Goal: Information Seeking & Learning: Find contact information

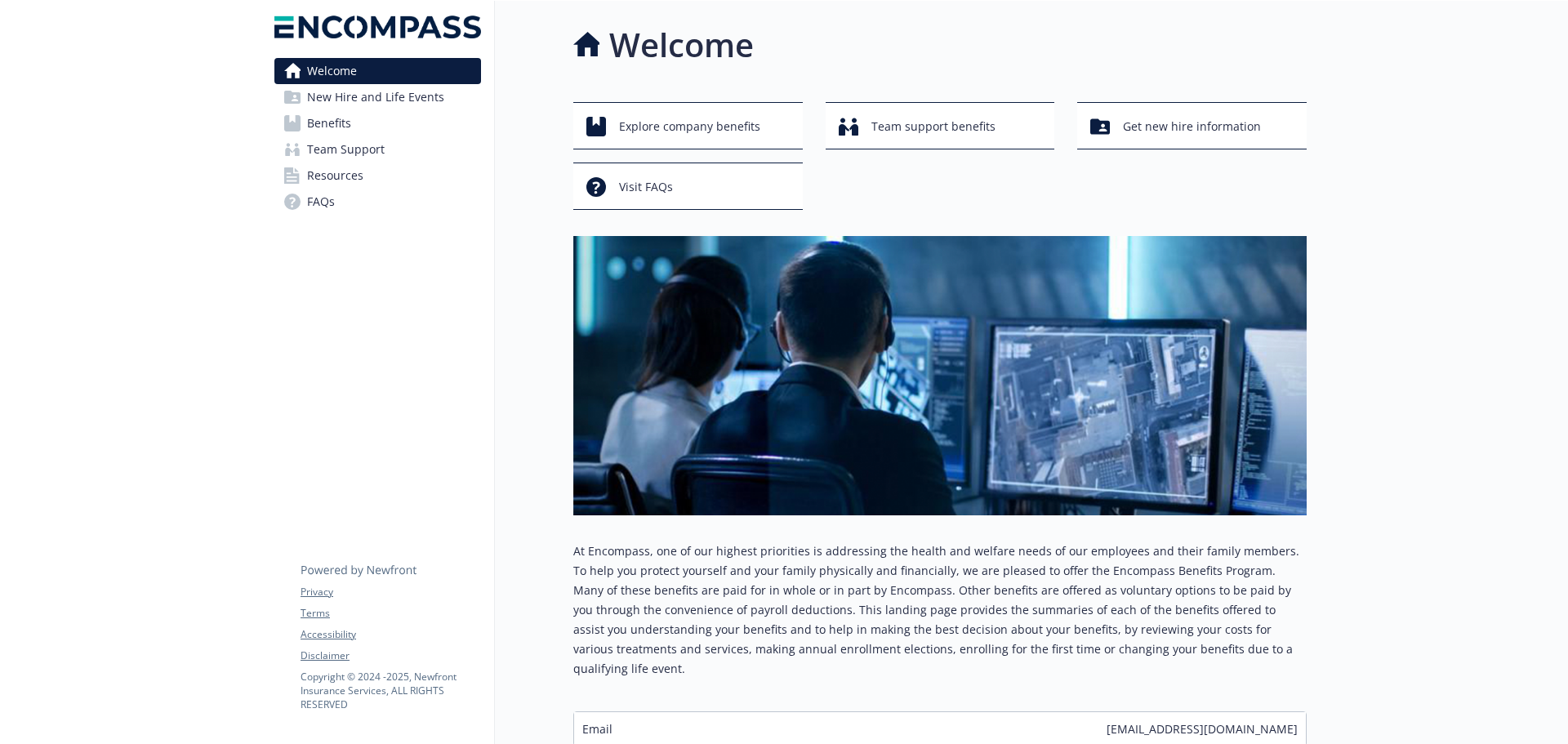
click at [333, 118] on span "Benefits" at bounding box center [328, 123] width 44 height 26
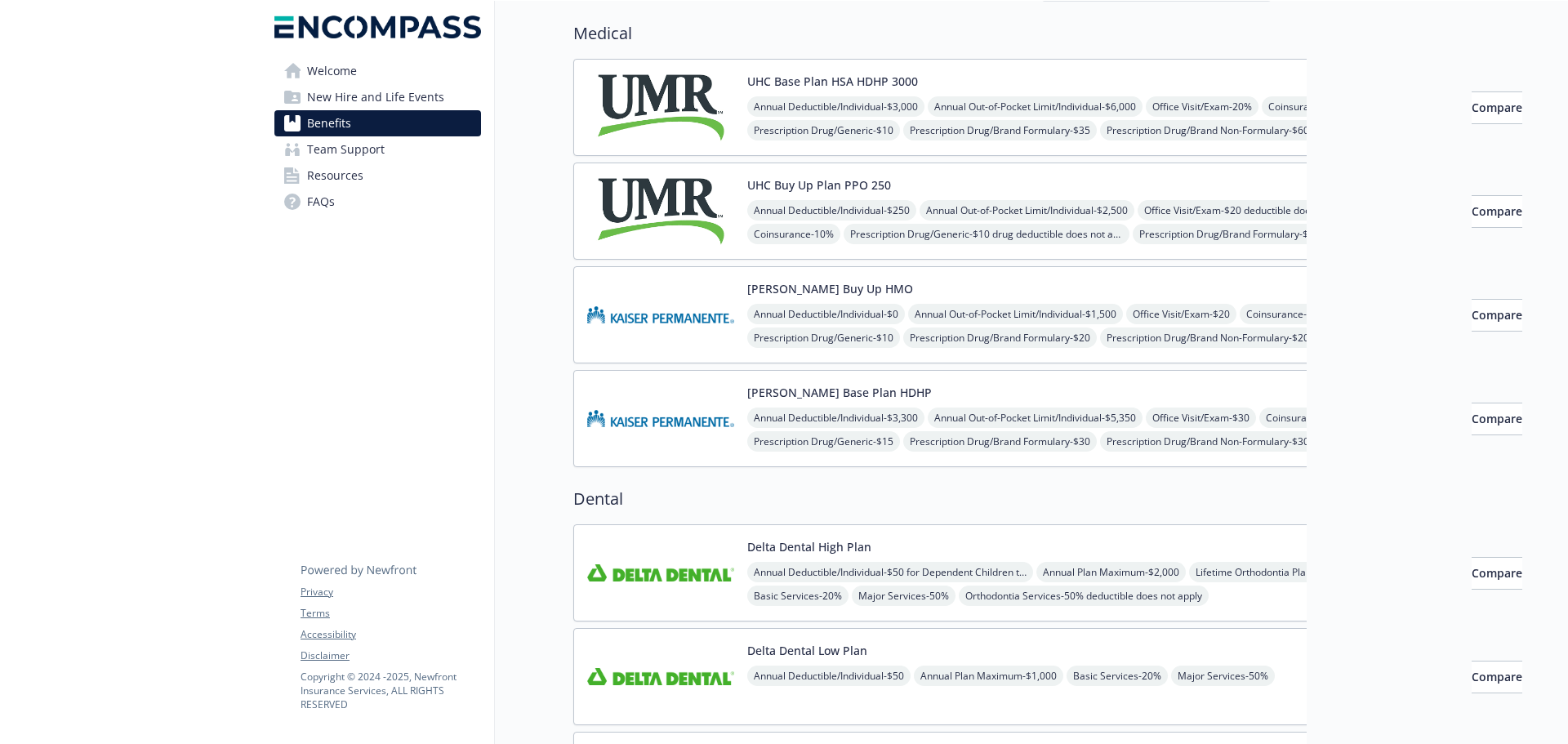
scroll to position [327, 0]
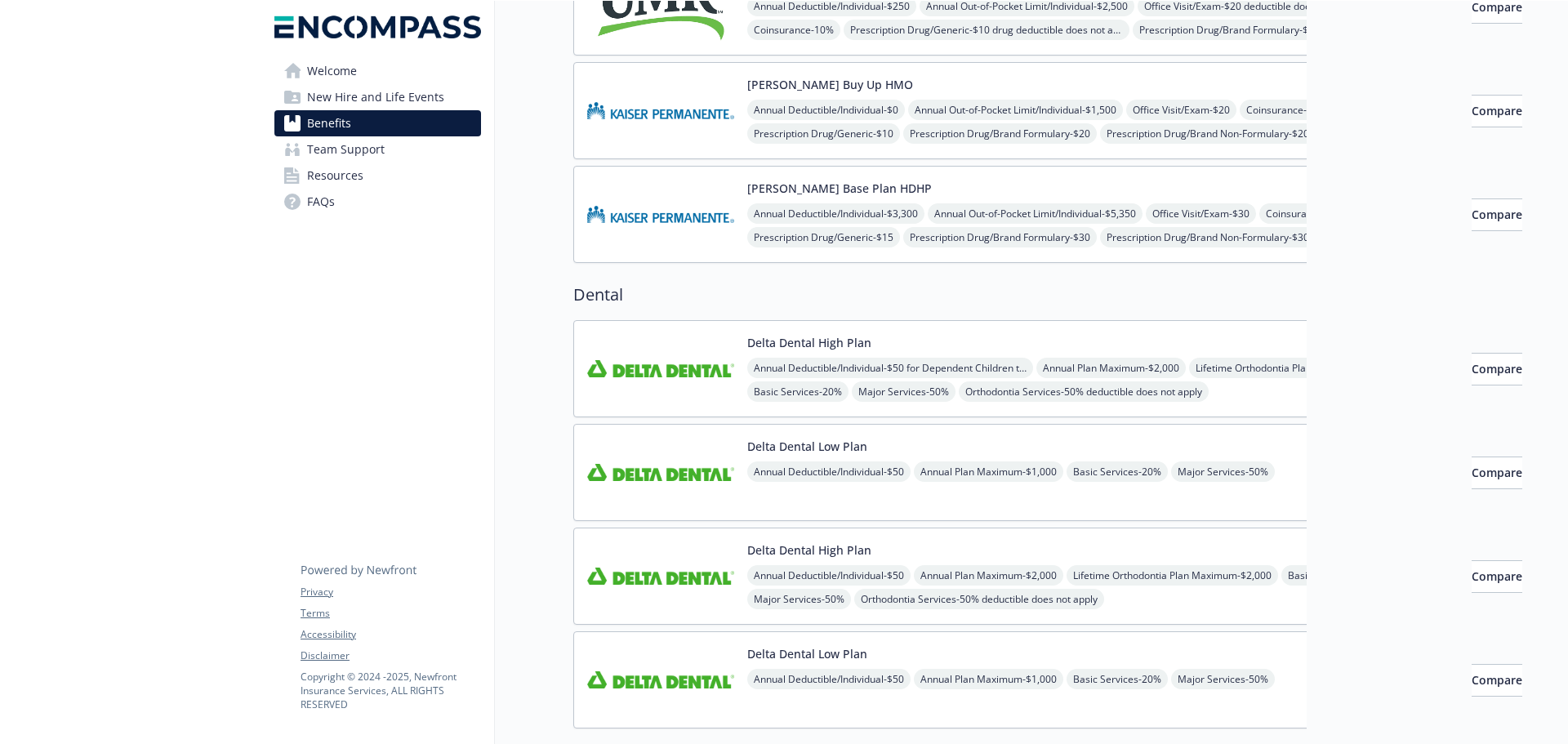
click at [816, 549] on button "Delta Dental High Plan" at bounding box center [809, 549] width 124 height 17
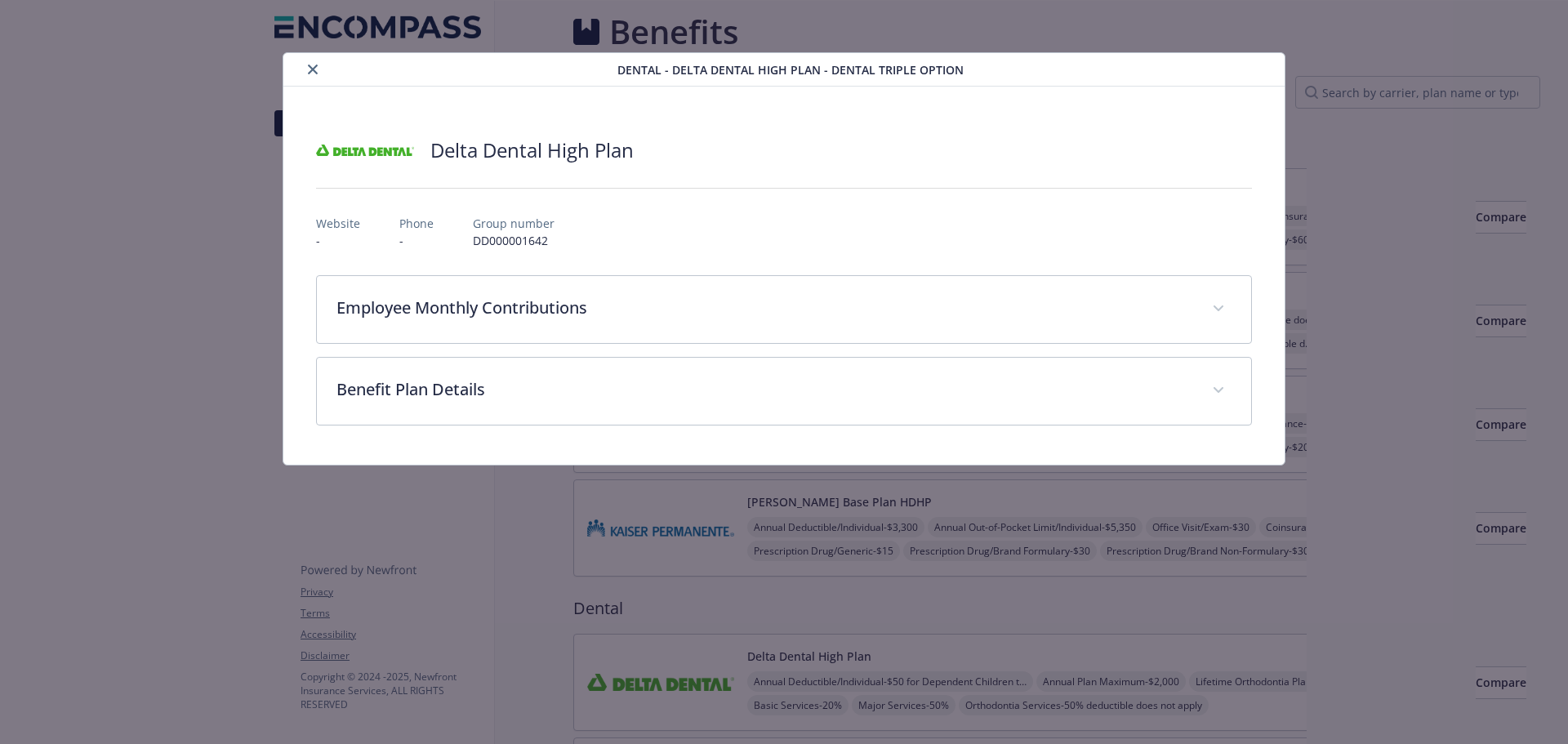
scroll to position [327, 0]
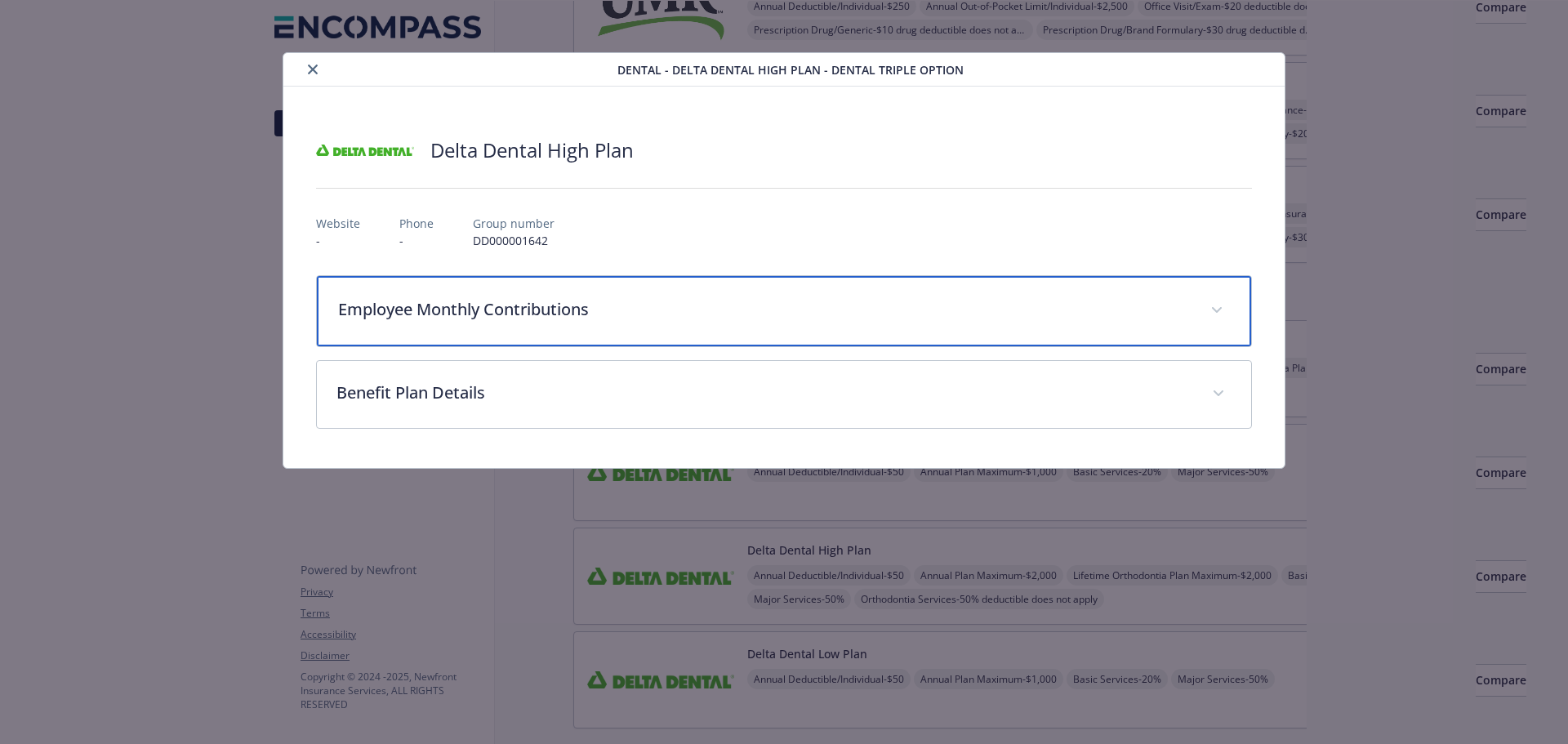
click at [513, 306] on p "Employee Monthly Contributions" at bounding box center [765, 309] width 854 height 24
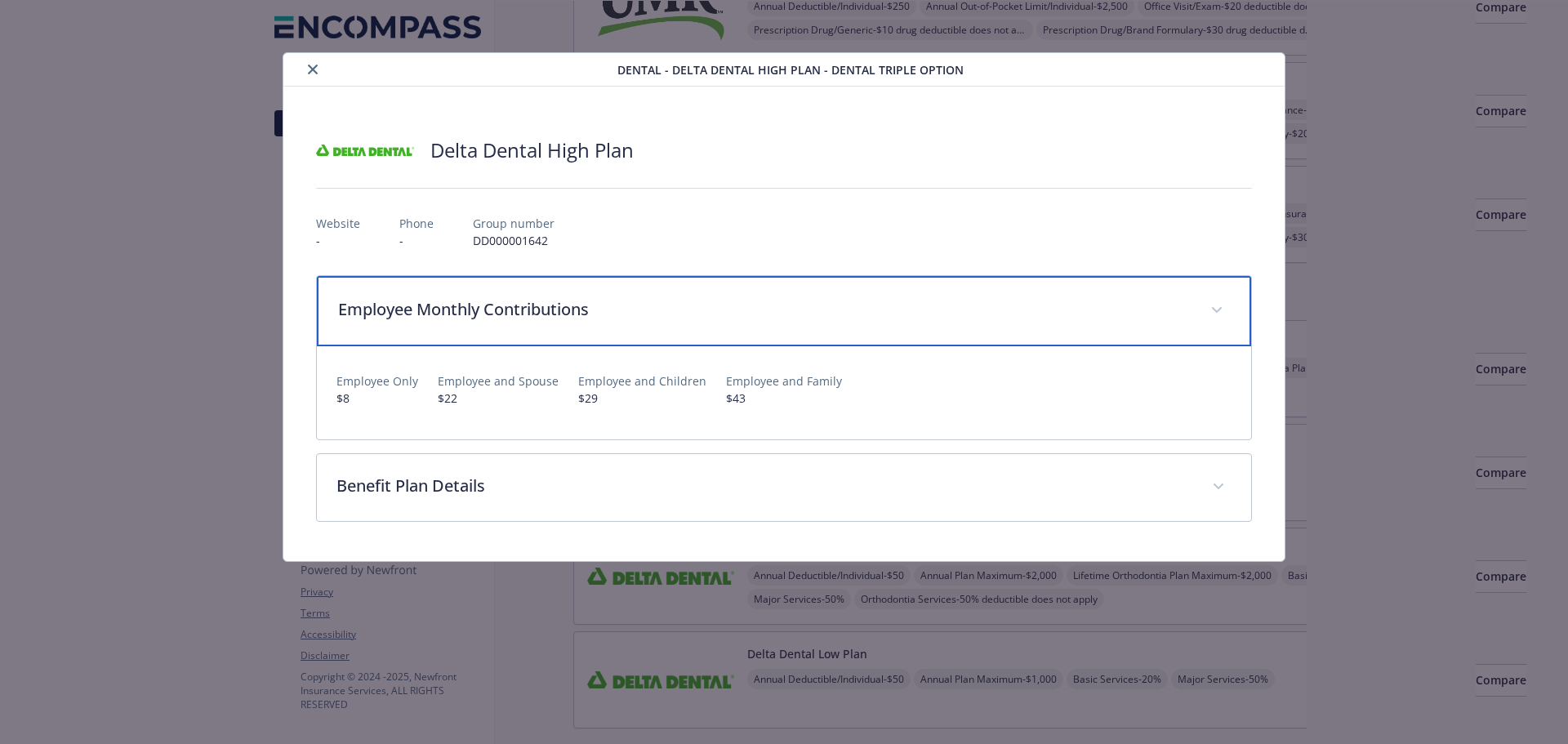
click at [513, 307] on p "Employee Monthly Contributions" at bounding box center [765, 309] width 854 height 24
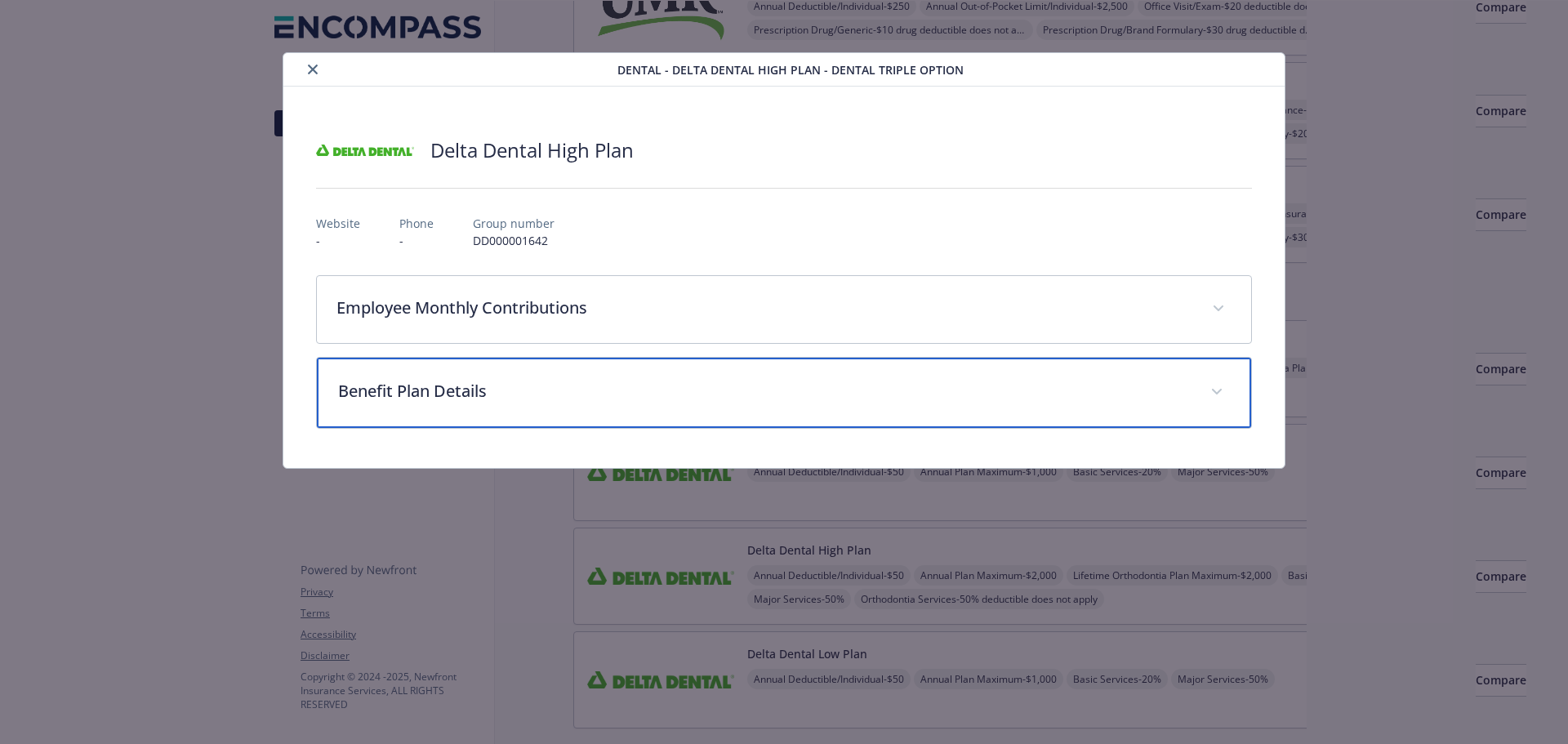
click at [504, 383] on p "Benefit Plan Details" at bounding box center [765, 391] width 854 height 24
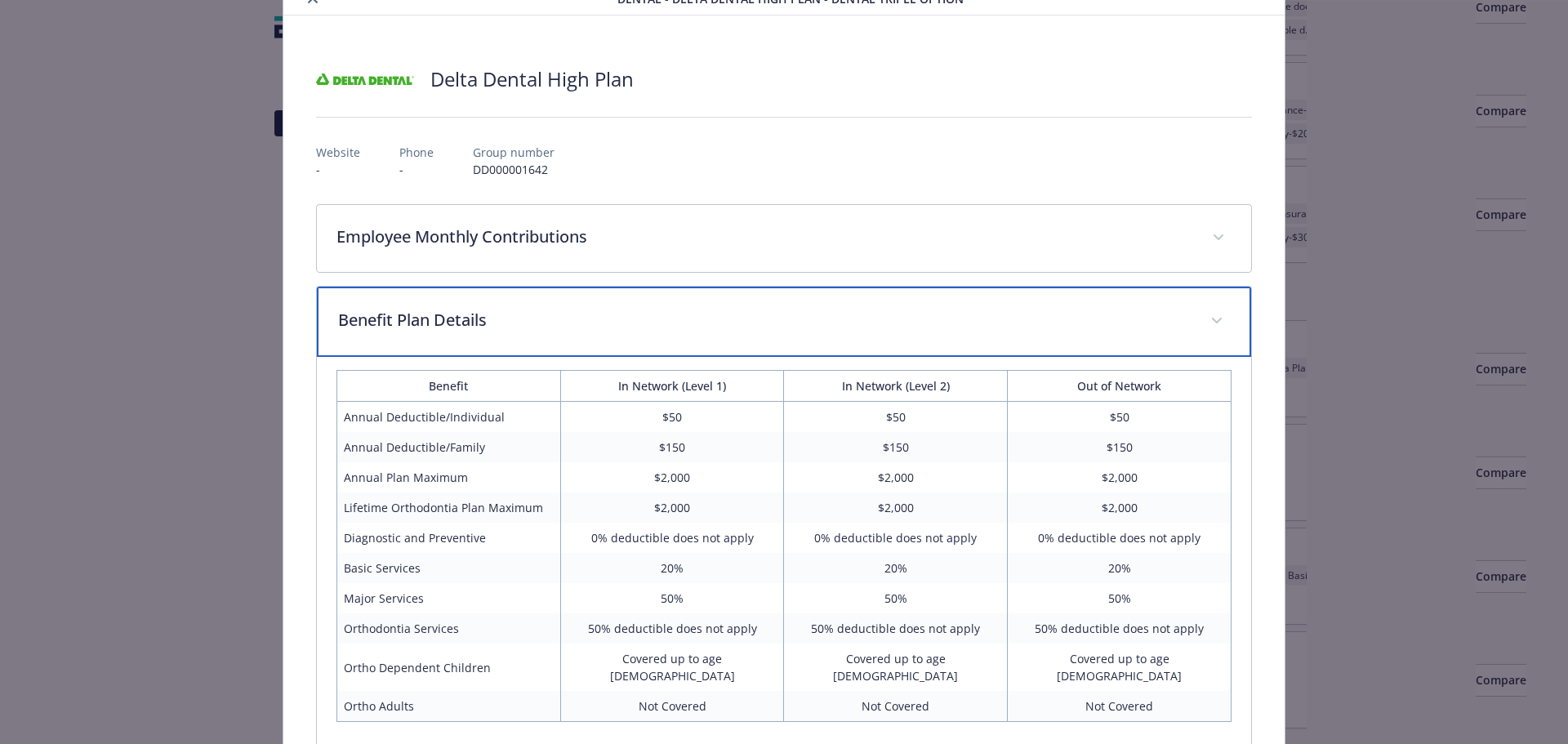
scroll to position [0, 0]
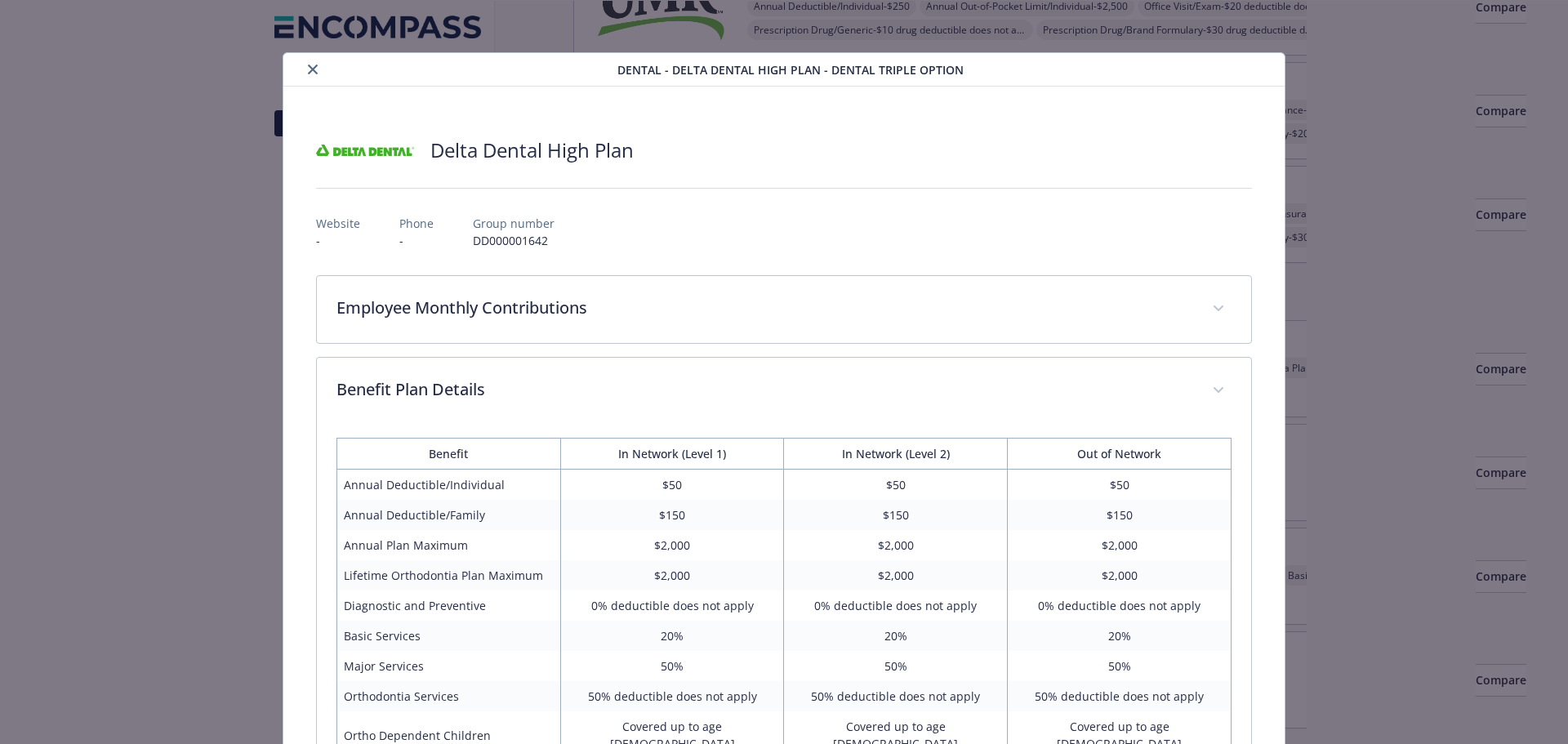
click at [310, 71] on icon "close" at bounding box center [313, 70] width 10 height 10
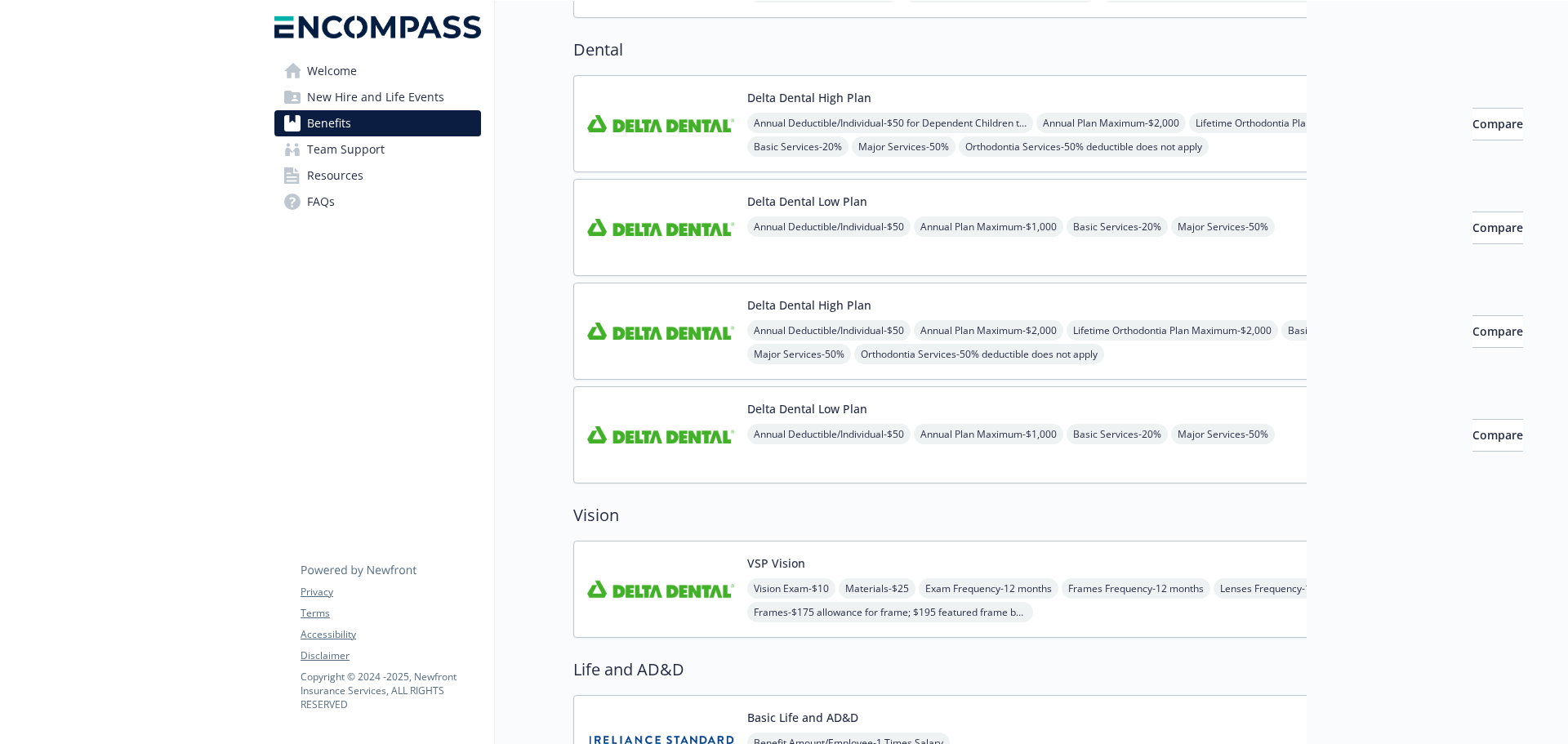
click at [775, 239] on div "Annual Deductible/Individual - $50 Annual Plan Maximum - $1,000 Basic Services …" at bounding box center [1011, 239] width 528 height 46
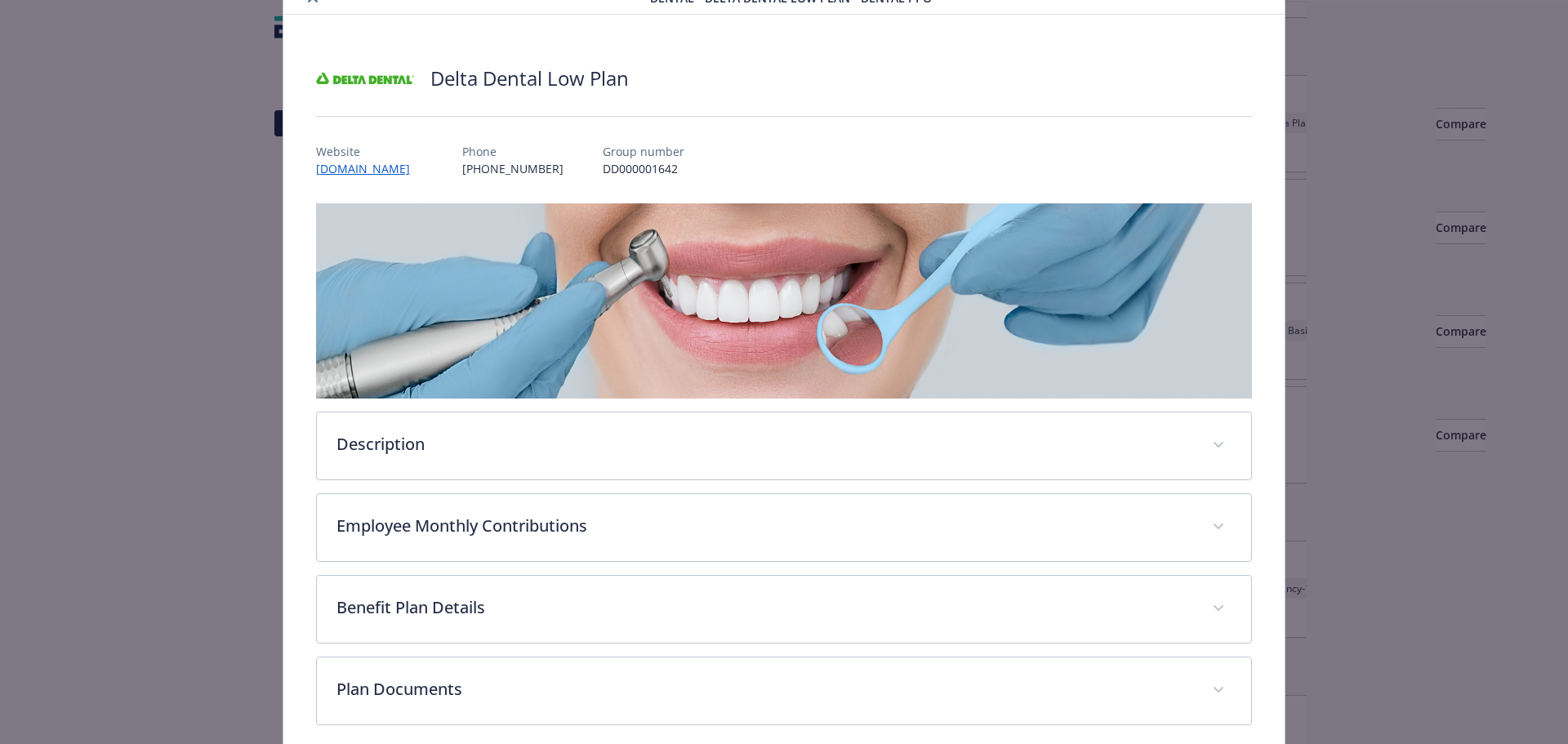
scroll to position [144, 0]
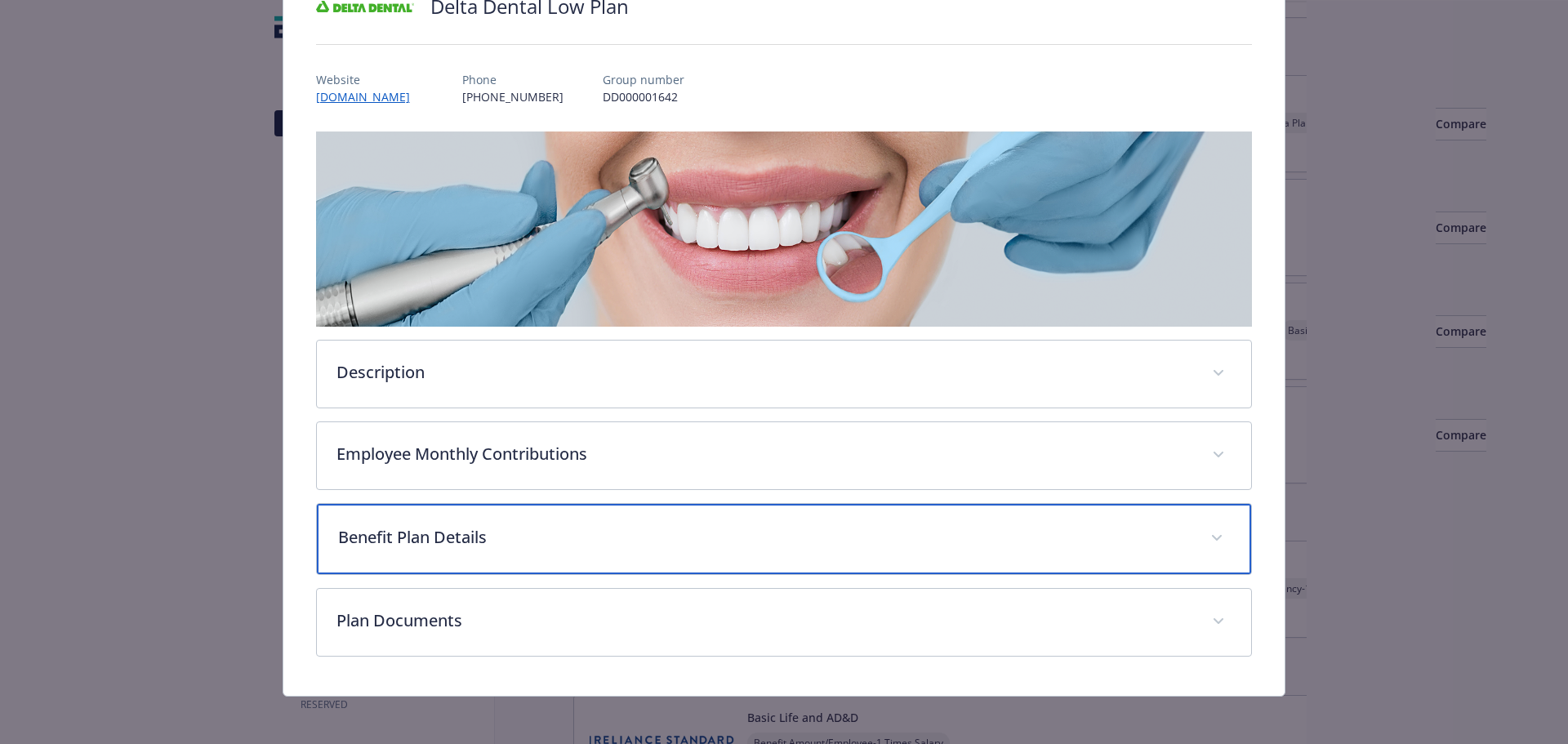
click at [368, 546] on div "Benefit Plan Details" at bounding box center [784, 539] width 935 height 70
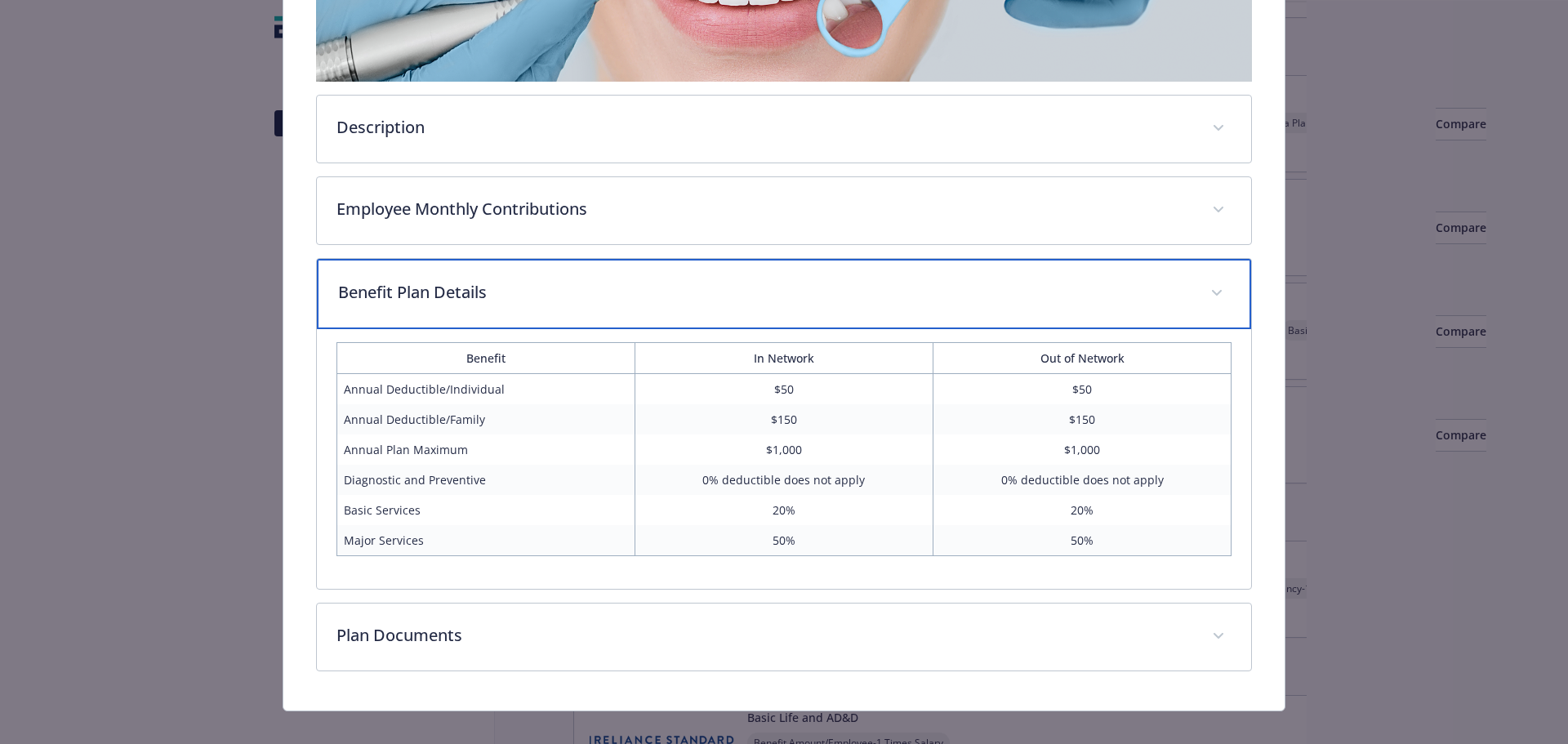
scroll to position [406, 0]
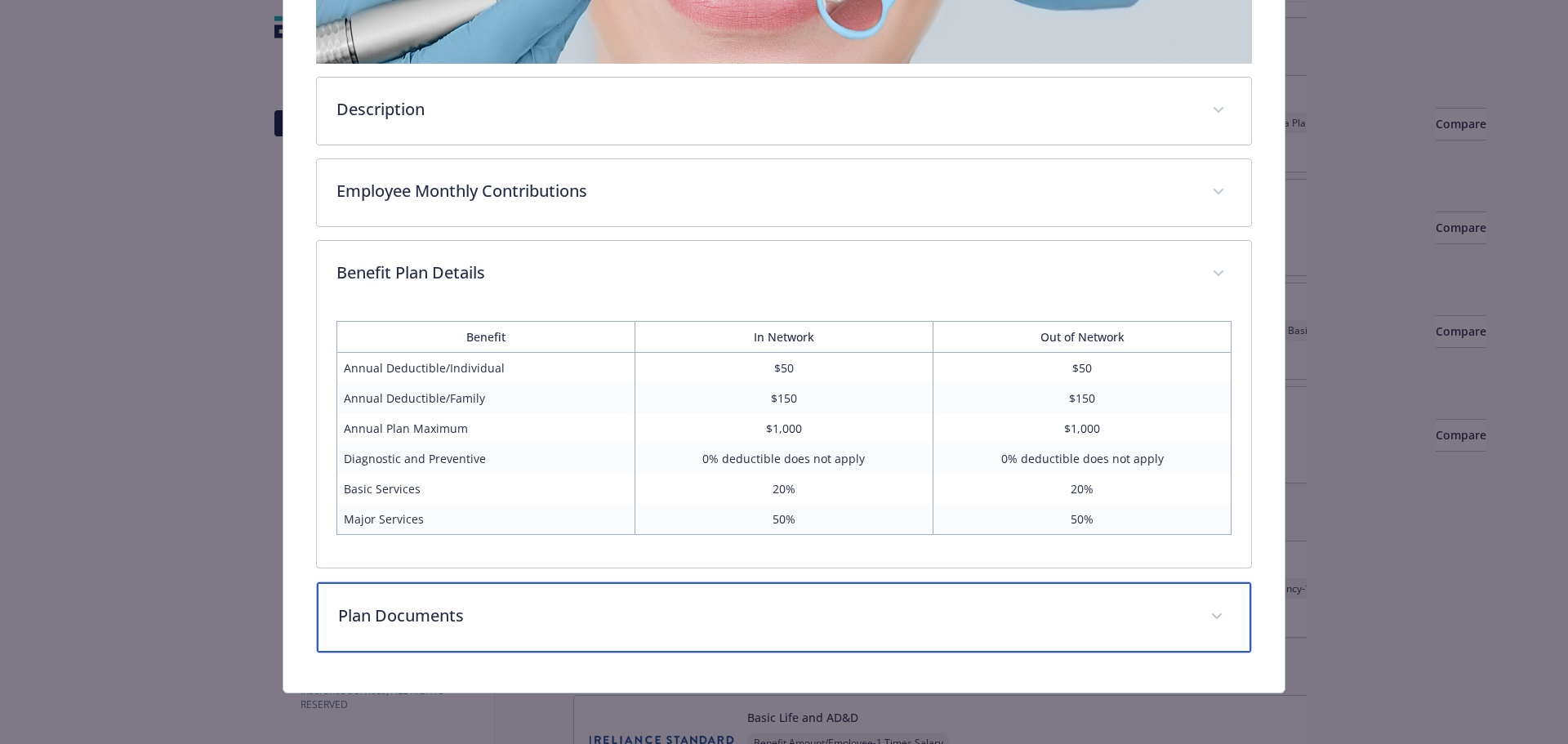
click at [434, 631] on div "Plan Documents" at bounding box center [784, 617] width 935 height 70
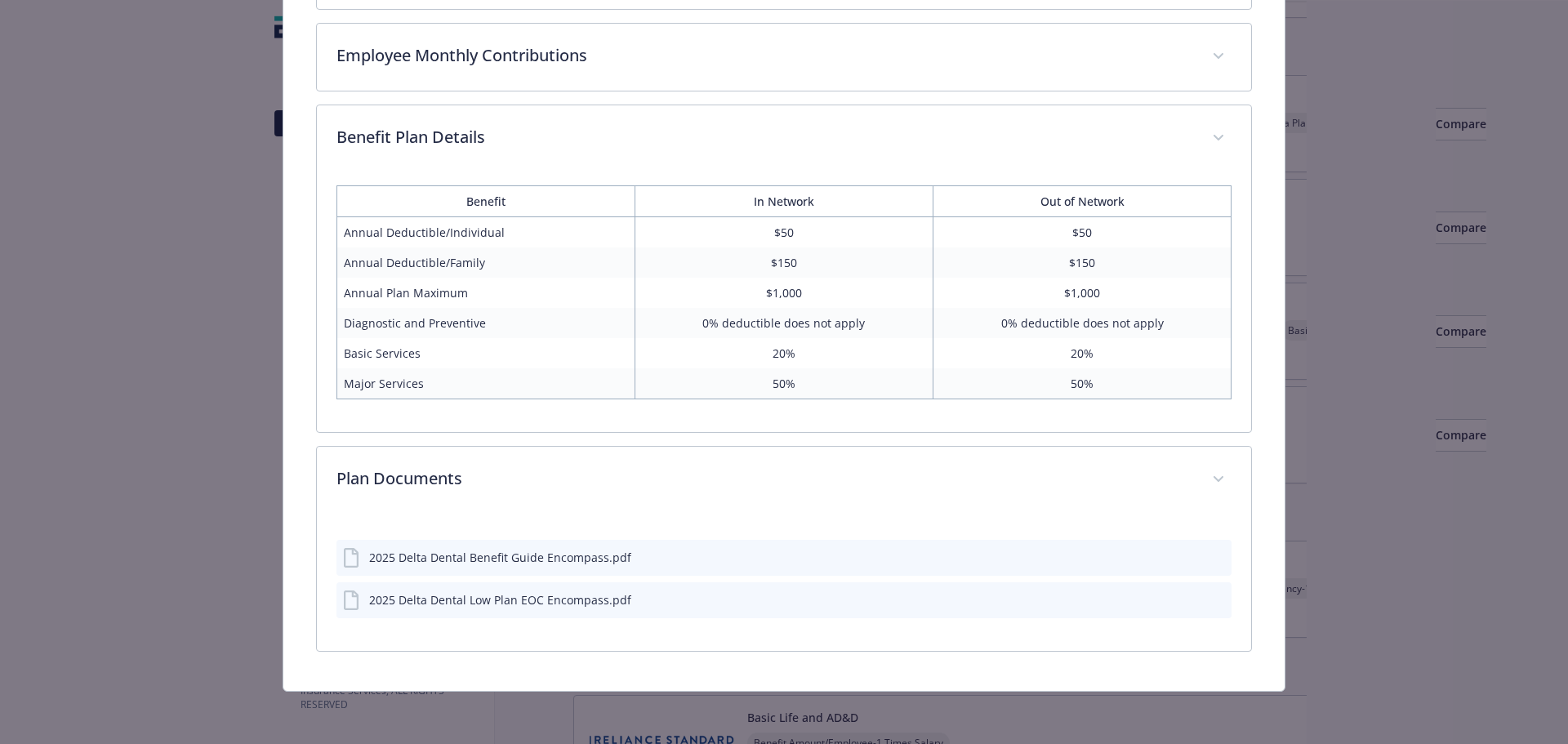
scroll to position [540, 0]
click at [1209, 557] on icon "preview file" at bounding box center [1216, 558] width 15 height 12
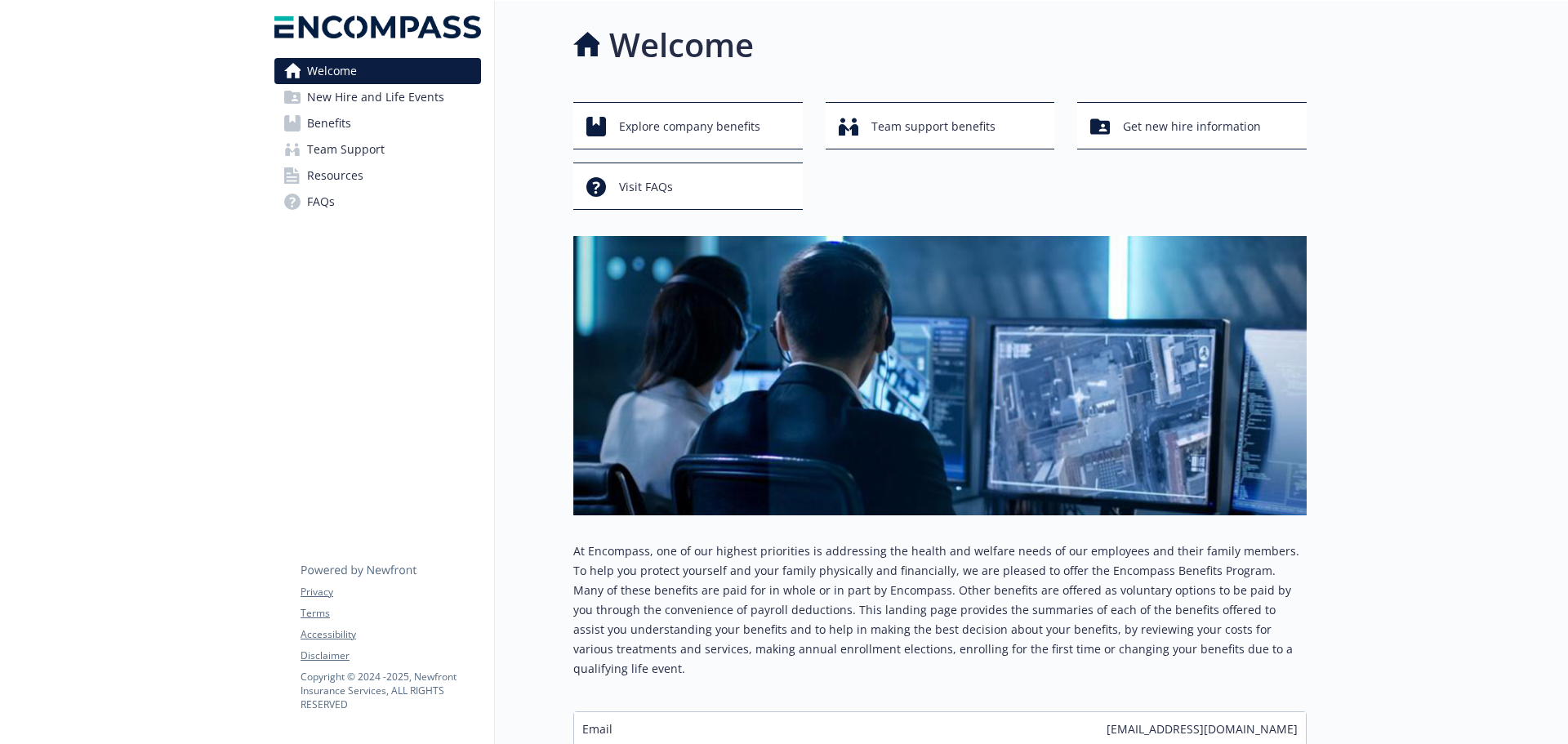
drag, startPoint x: 333, startPoint y: 119, endPoint x: 427, endPoint y: 133, distance: 95.0
click at [333, 119] on span "Benefits" at bounding box center [328, 123] width 44 height 26
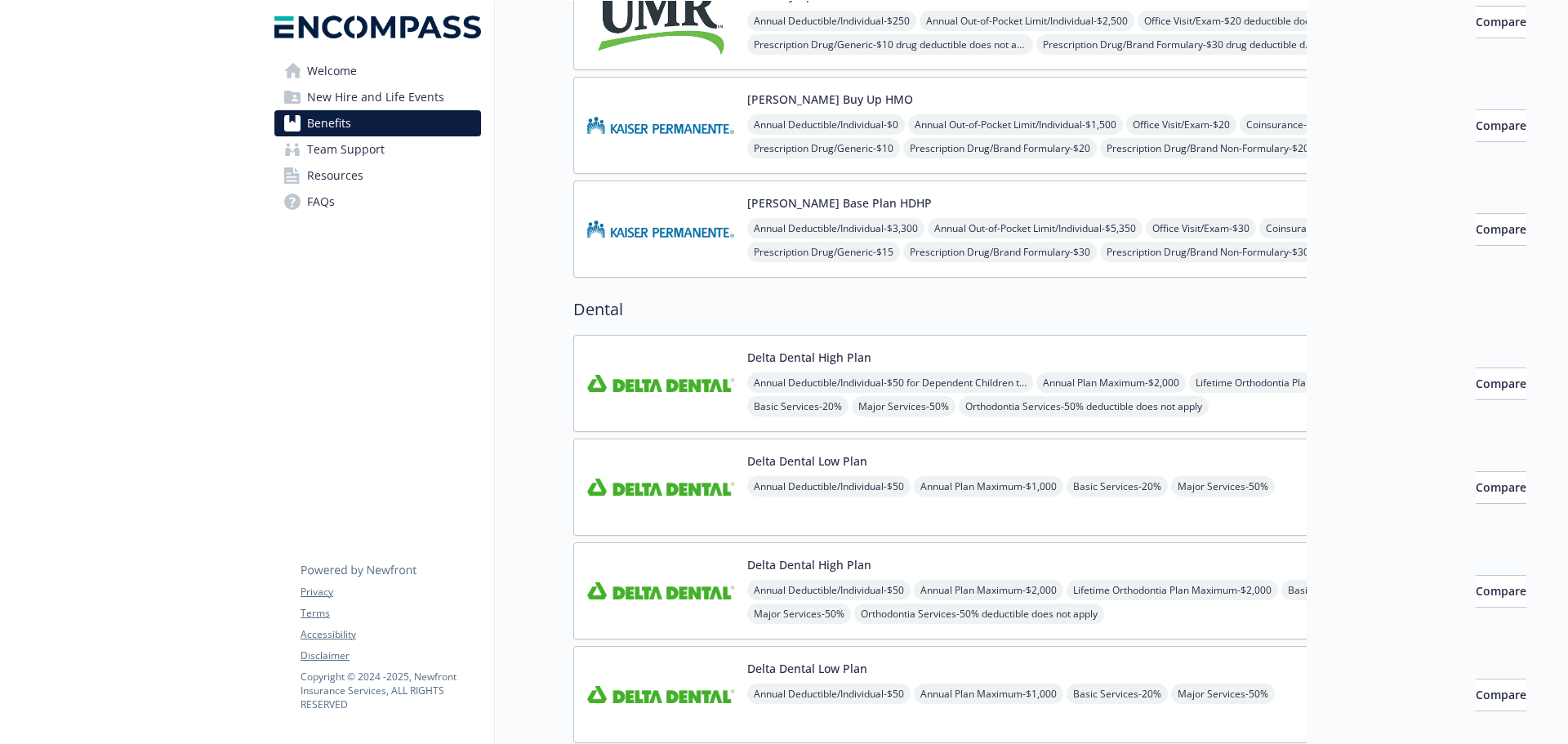
scroll to position [408, 0]
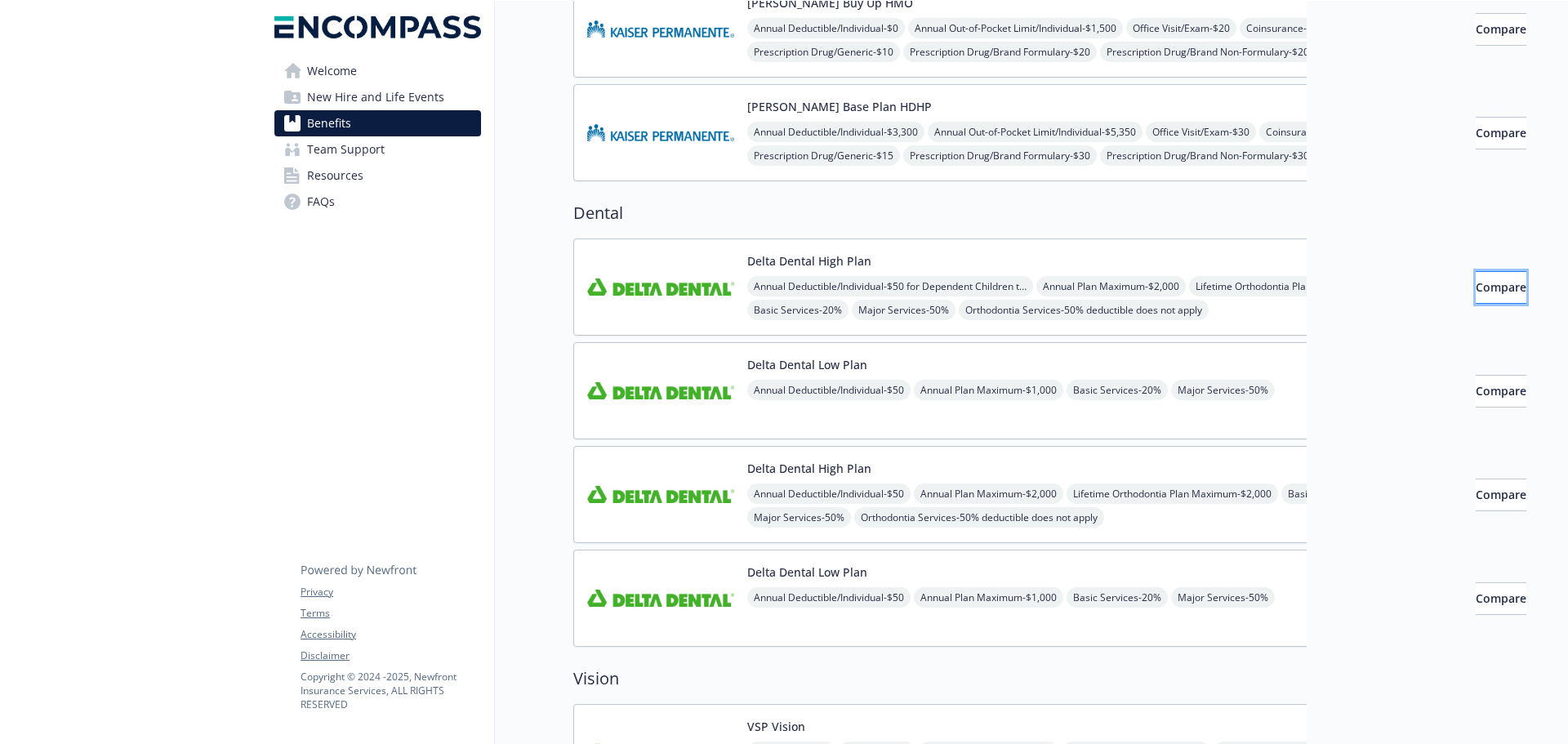
click at [1476, 288] on span "Compare" at bounding box center [1501, 287] width 51 height 16
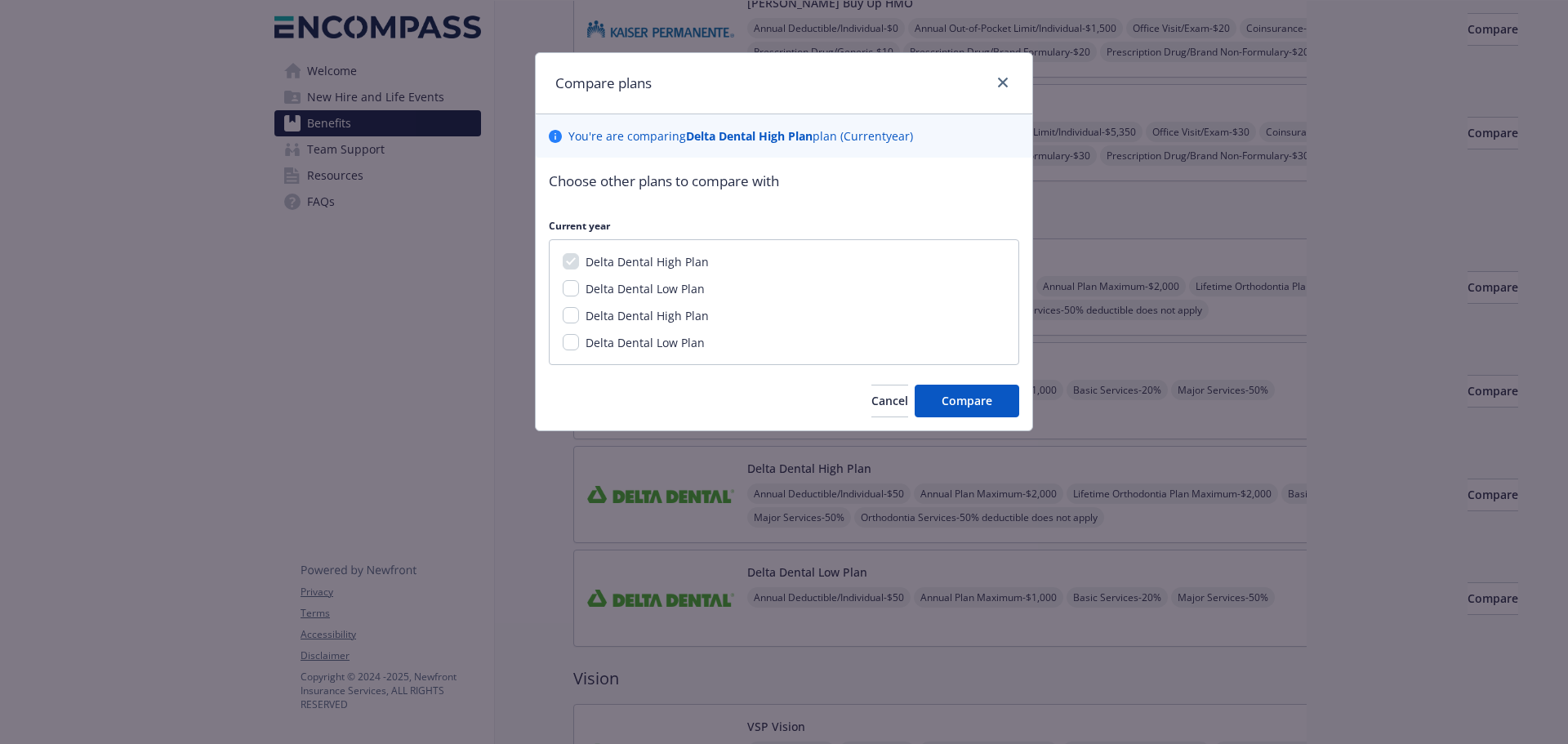
click at [585, 293] on span "Delta Dental Low Plan" at bounding box center [644, 288] width 119 height 16
click at [579, 293] on input "Delta Dental Low Plan" at bounding box center [571, 288] width 17 height 17
checkbox input "true"
click at [584, 317] on div "Delta Dental High Plan" at bounding box center [646, 315] width 133 height 17
click at [569, 313] on input "Delta Dental High Plan" at bounding box center [571, 315] width 17 height 17
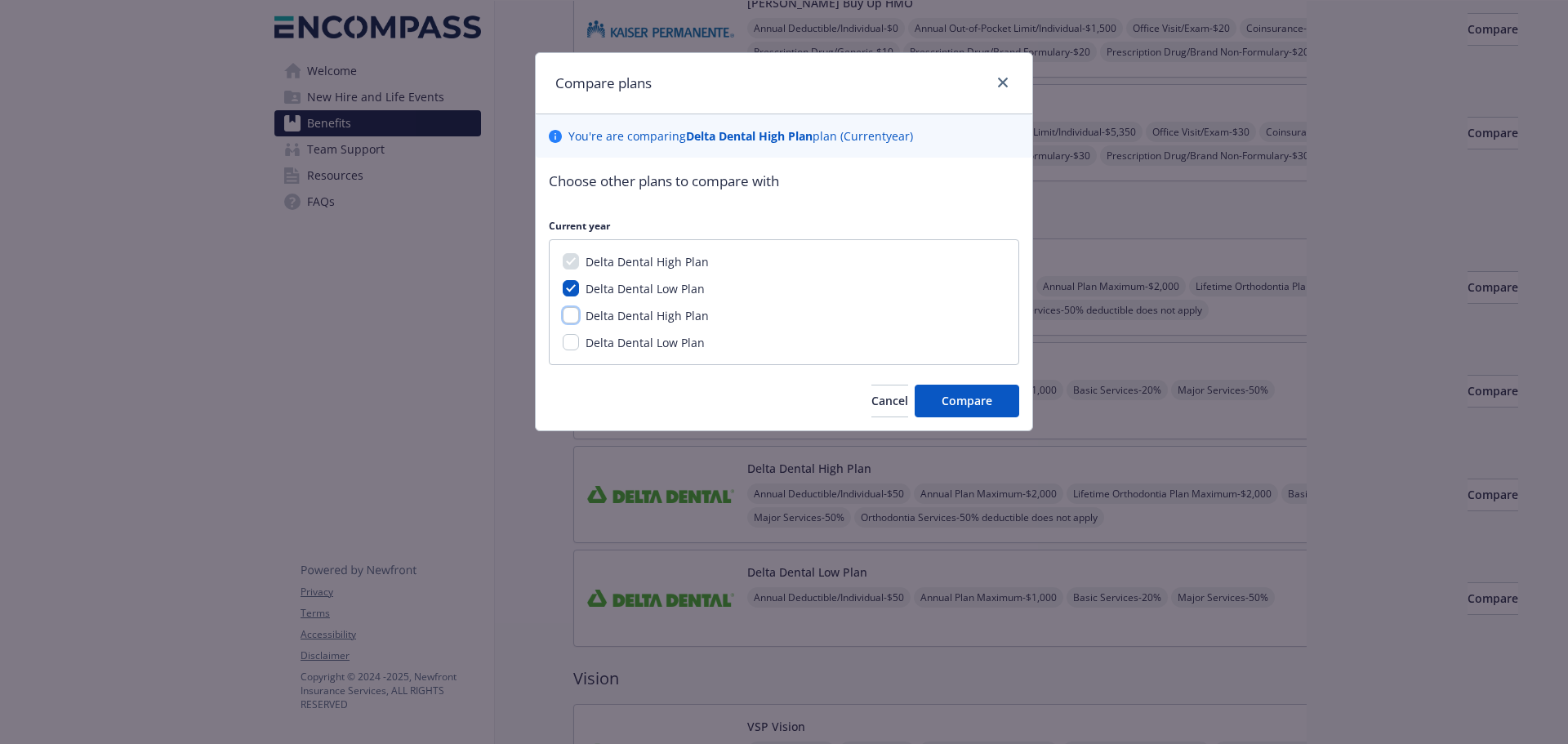
checkbox input "true"
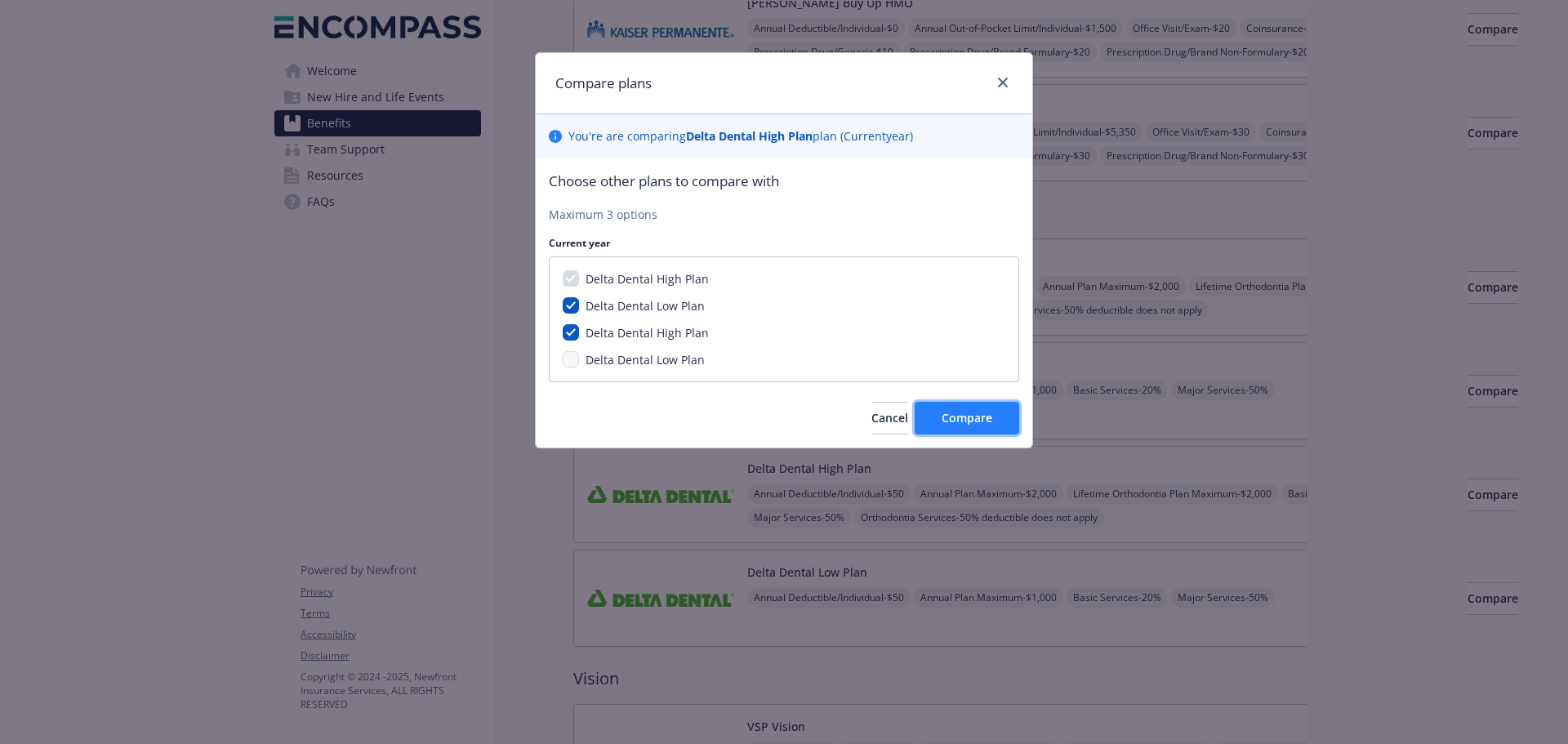
click at [974, 416] on span "Compare" at bounding box center [967, 417] width 51 height 16
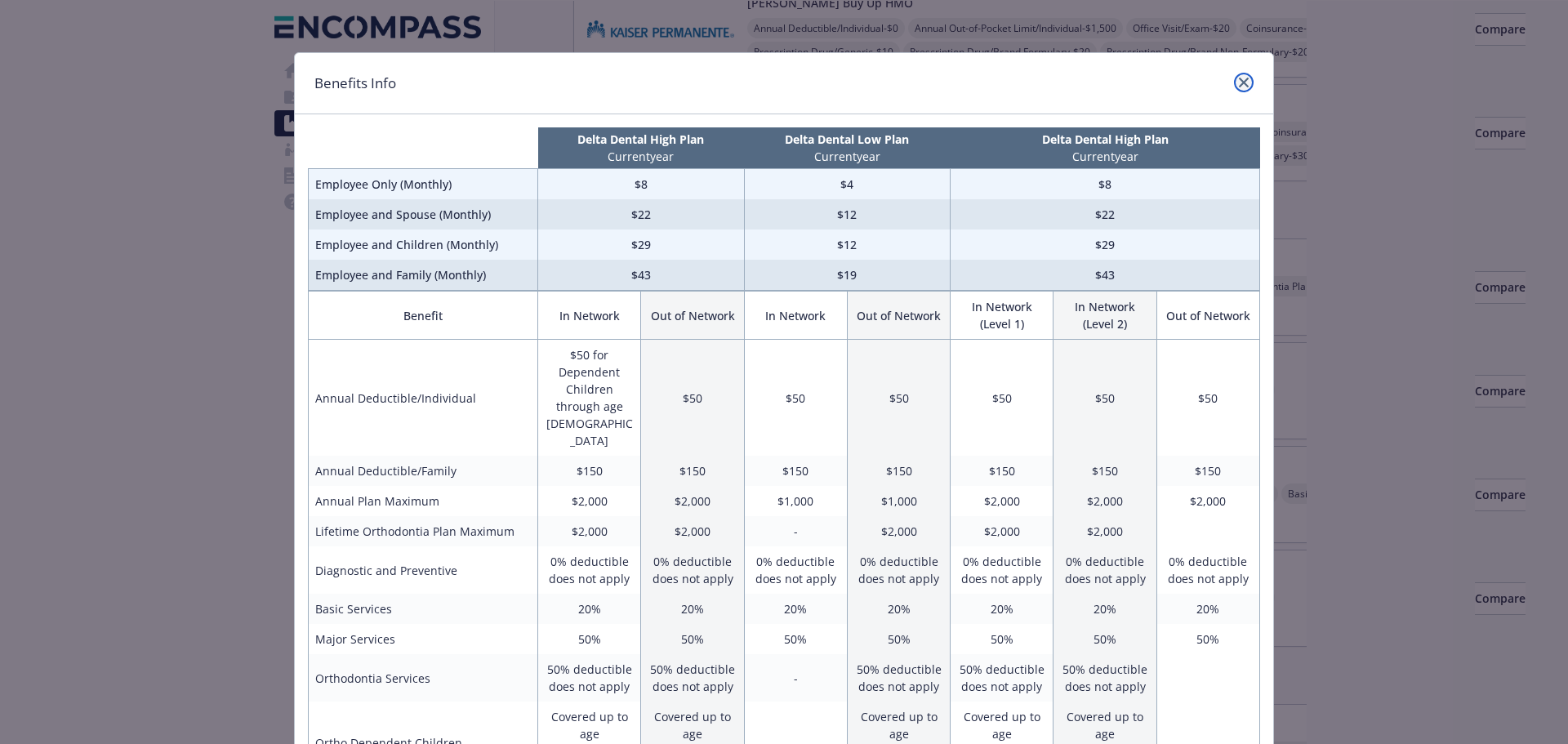
click at [1237, 87] on link "close" at bounding box center [1244, 82] width 20 height 20
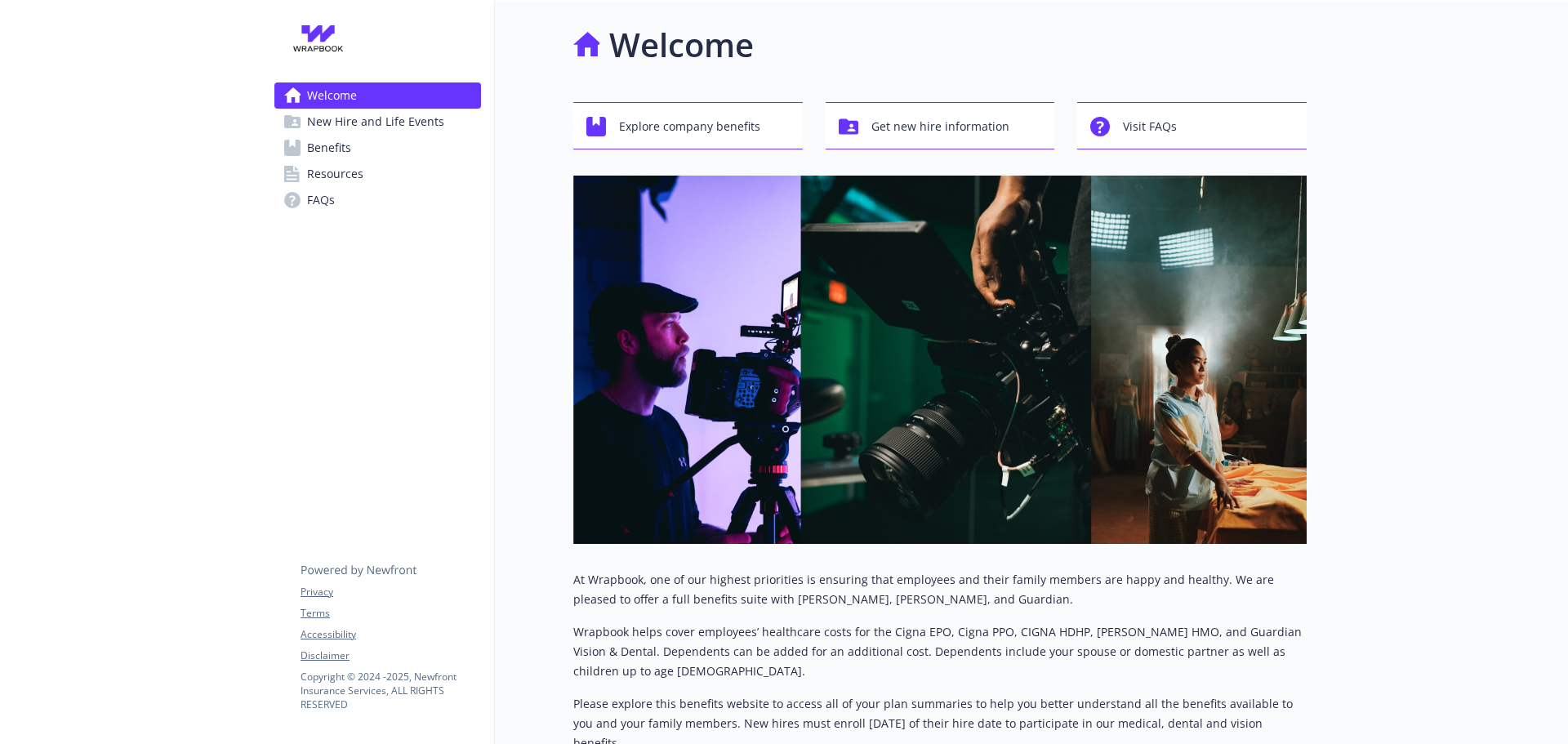
click at [324, 153] on span "Benefits" at bounding box center [328, 147] width 44 height 26
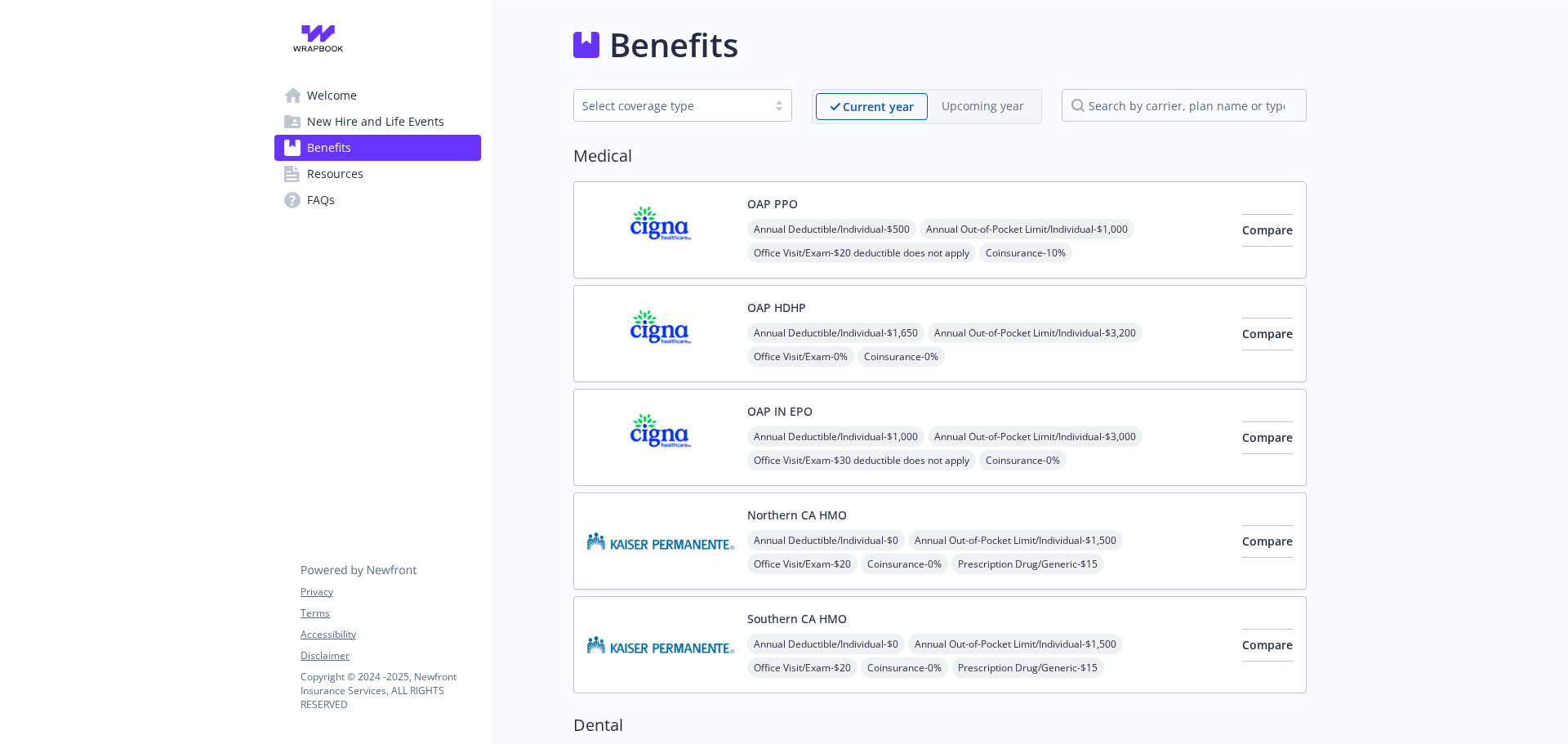
click at [661, 436] on img at bounding box center [660, 437] width 147 height 70
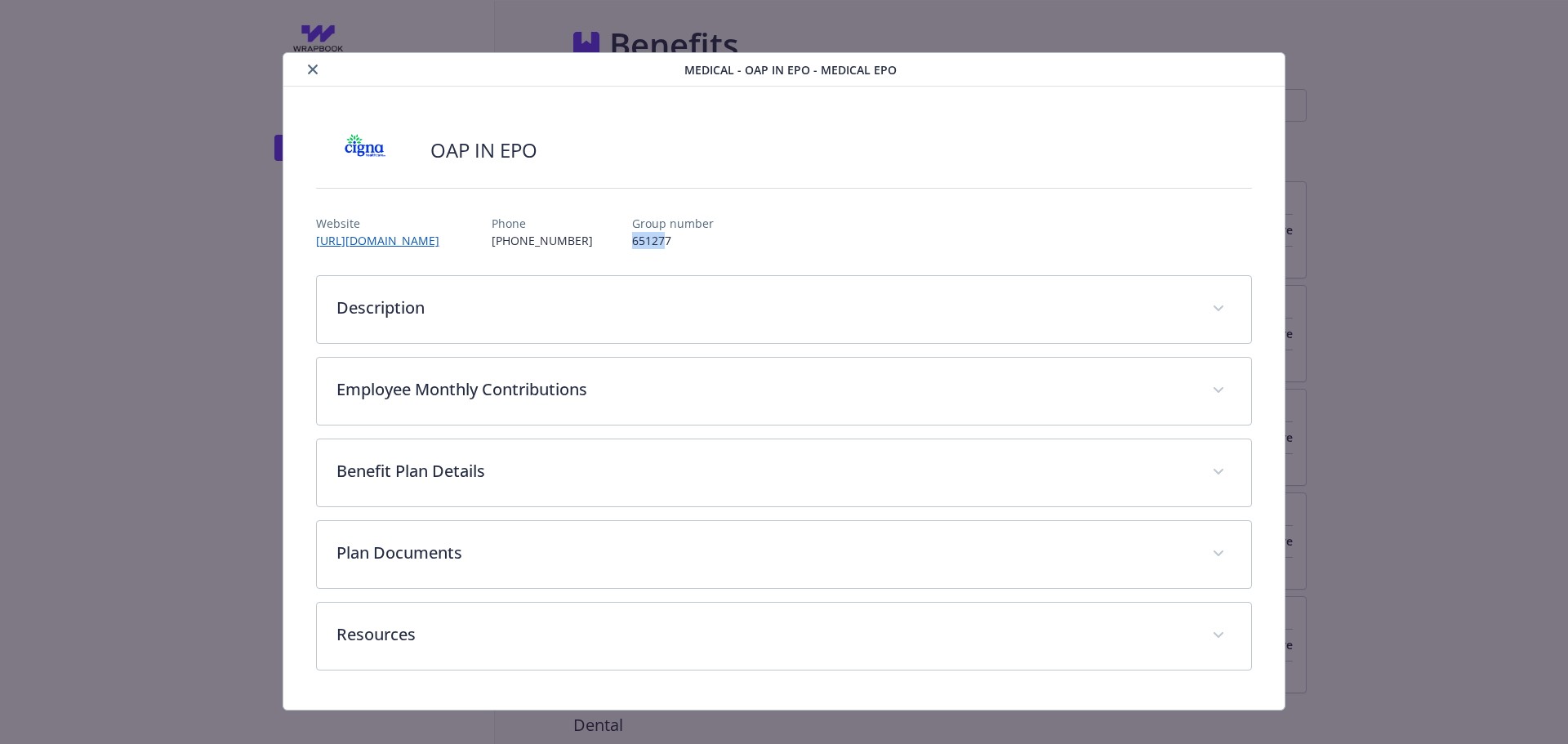
drag, startPoint x: 657, startPoint y: 244, endPoint x: 609, endPoint y: 242, distance: 48.0
click at [609, 242] on div "Website [URL][DOMAIN_NAME] Phone [PHONE_NUMBER] Group number 651277" at bounding box center [784, 225] width 937 height 47
drag, startPoint x: 663, startPoint y: 243, endPoint x: 619, endPoint y: 244, distance: 44.0
click at [619, 244] on div "Website [URL][DOMAIN_NAME] Phone [PHONE_NUMBER] Group number 651277" at bounding box center [784, 225] width 937 height 47
copy p "651277"
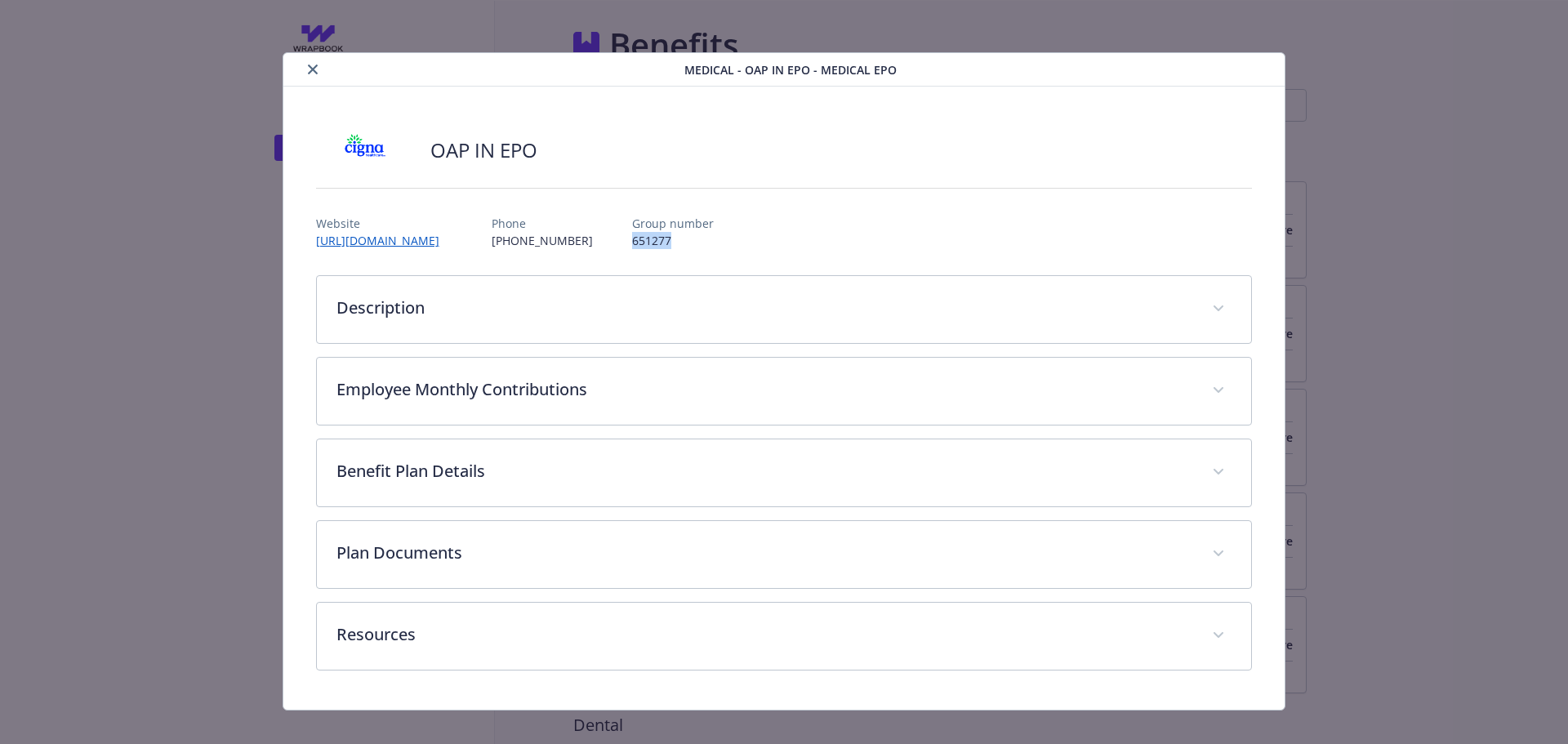
drag, startPoint x: 306, startPoint y: 70, endPoint x: 313, endPoint y: 76, distance: 9.2
click at [308, 71] on icon "close" at bounding box center [313, 70] width 10 height 10
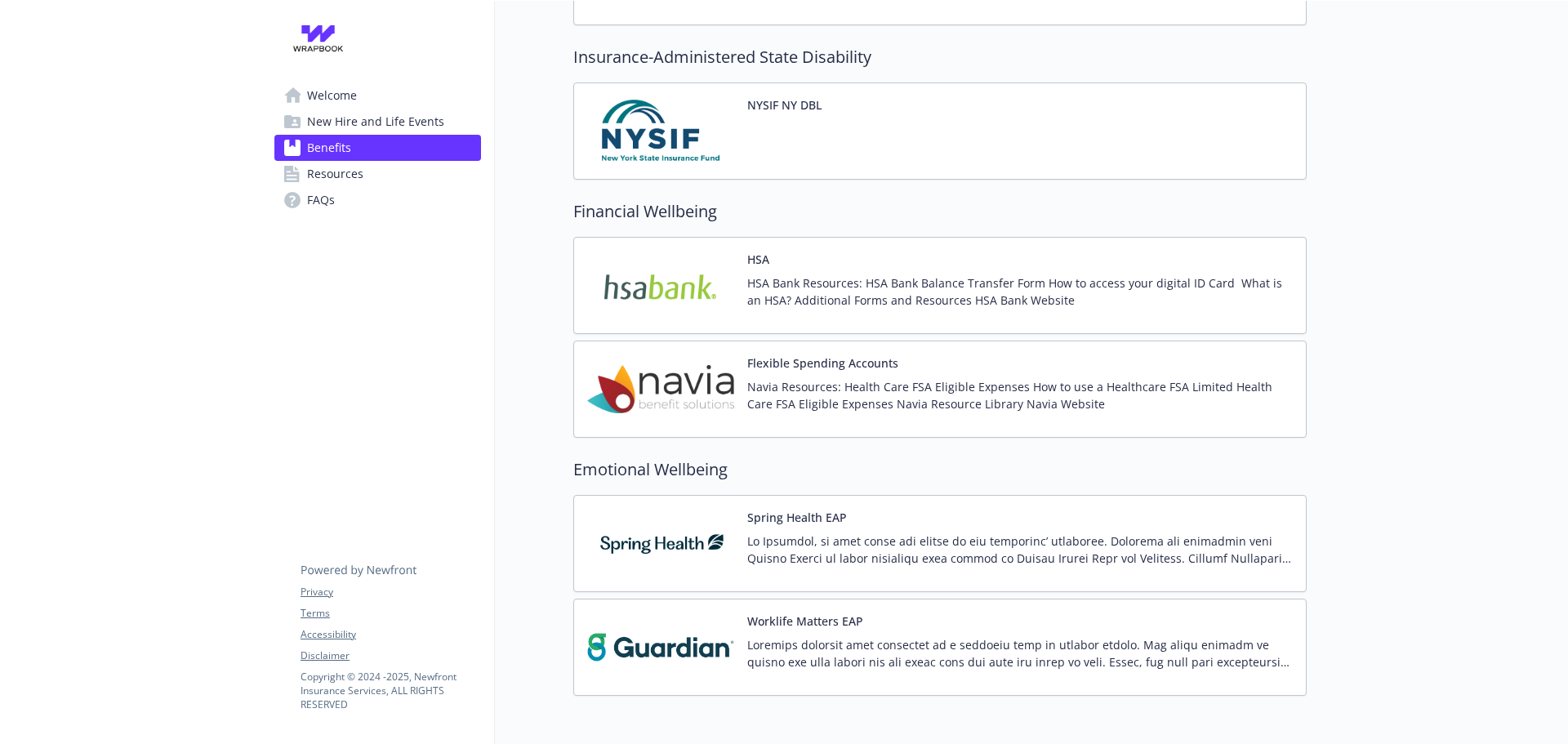
scroll to position [1782, 0]
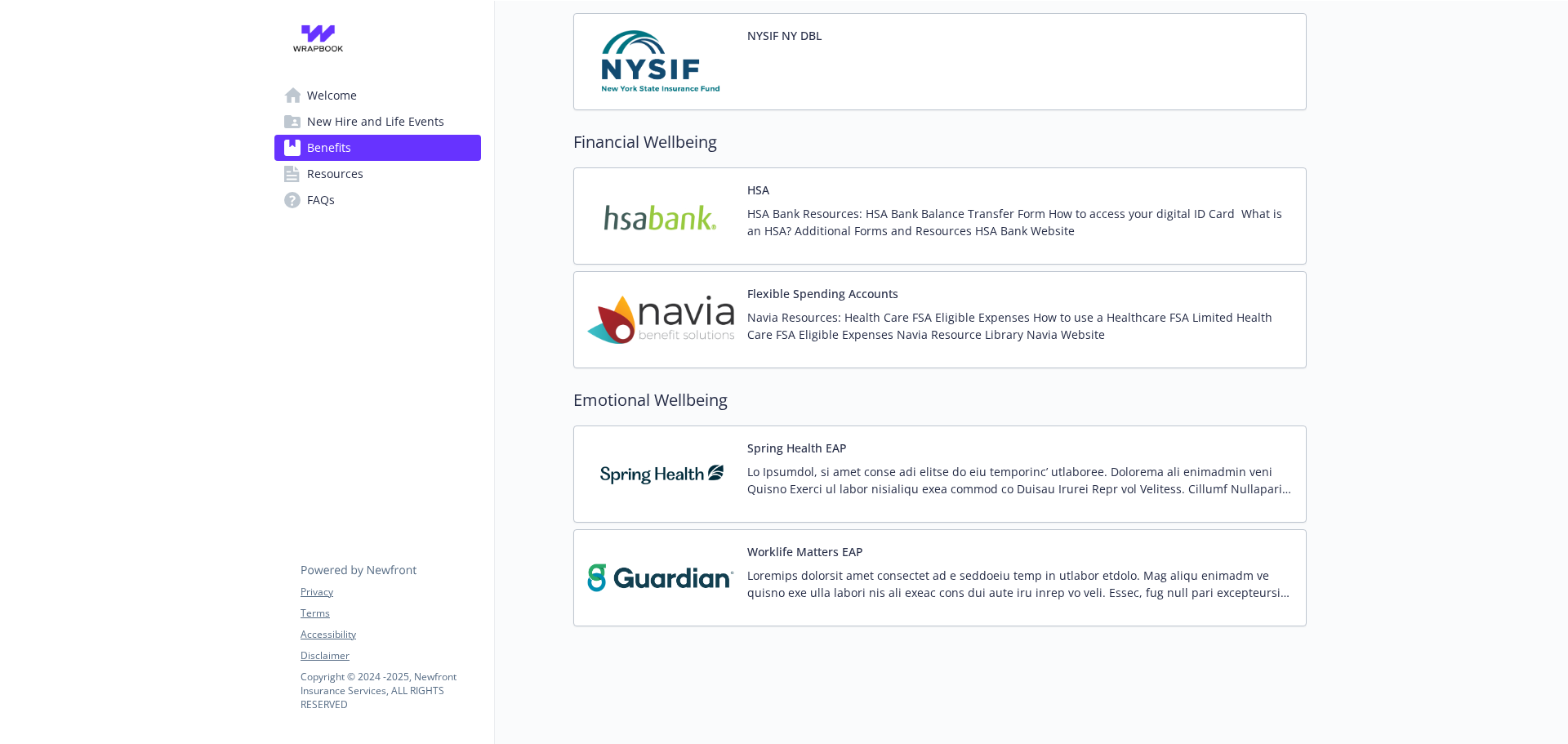
click at [778, 308] on p "Navia Resources: Health Care FSA Eligible Expenses How to use a Healthcare FSA …" at bounding box center [1020, 325] width 545 height 34
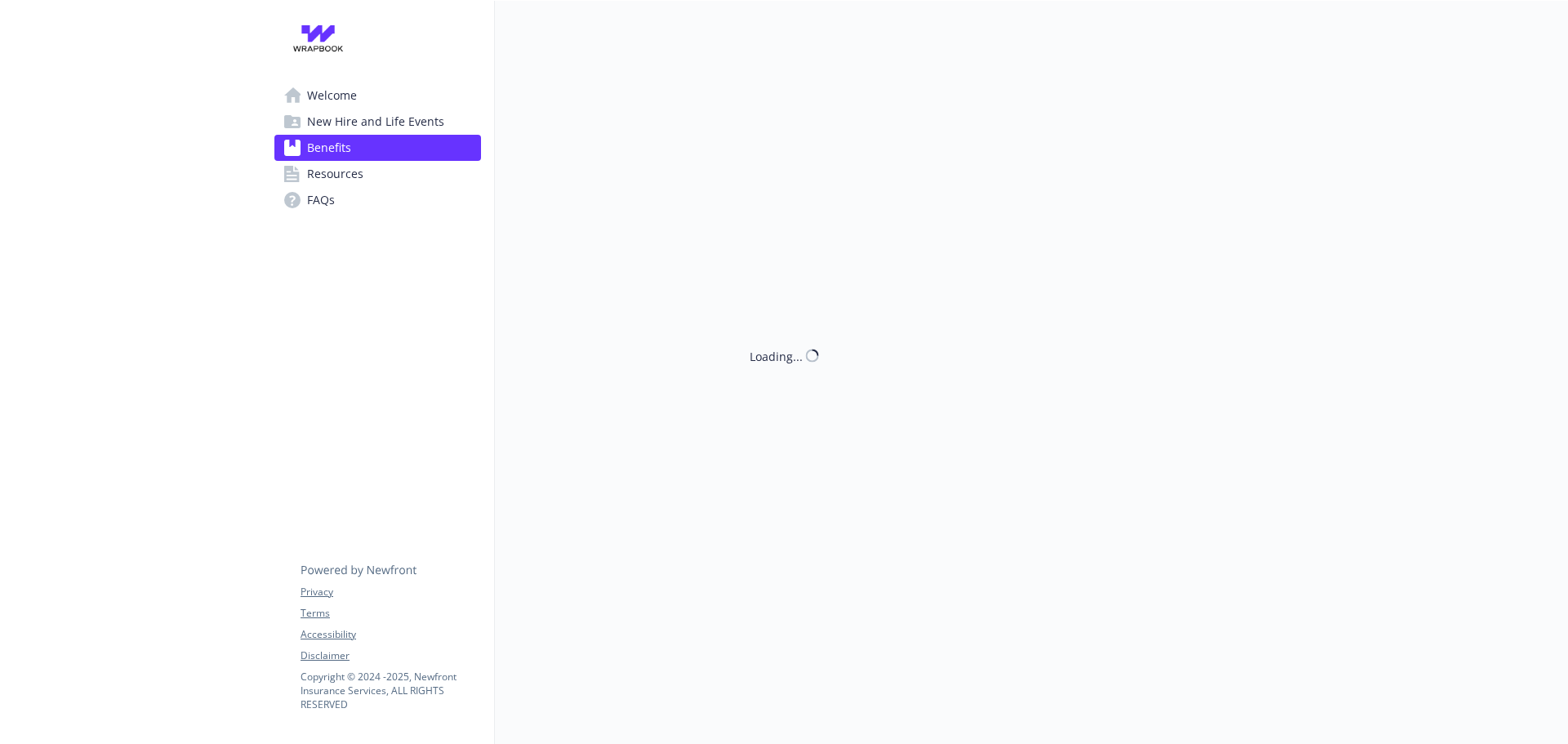
scroll to position [1782, 0]
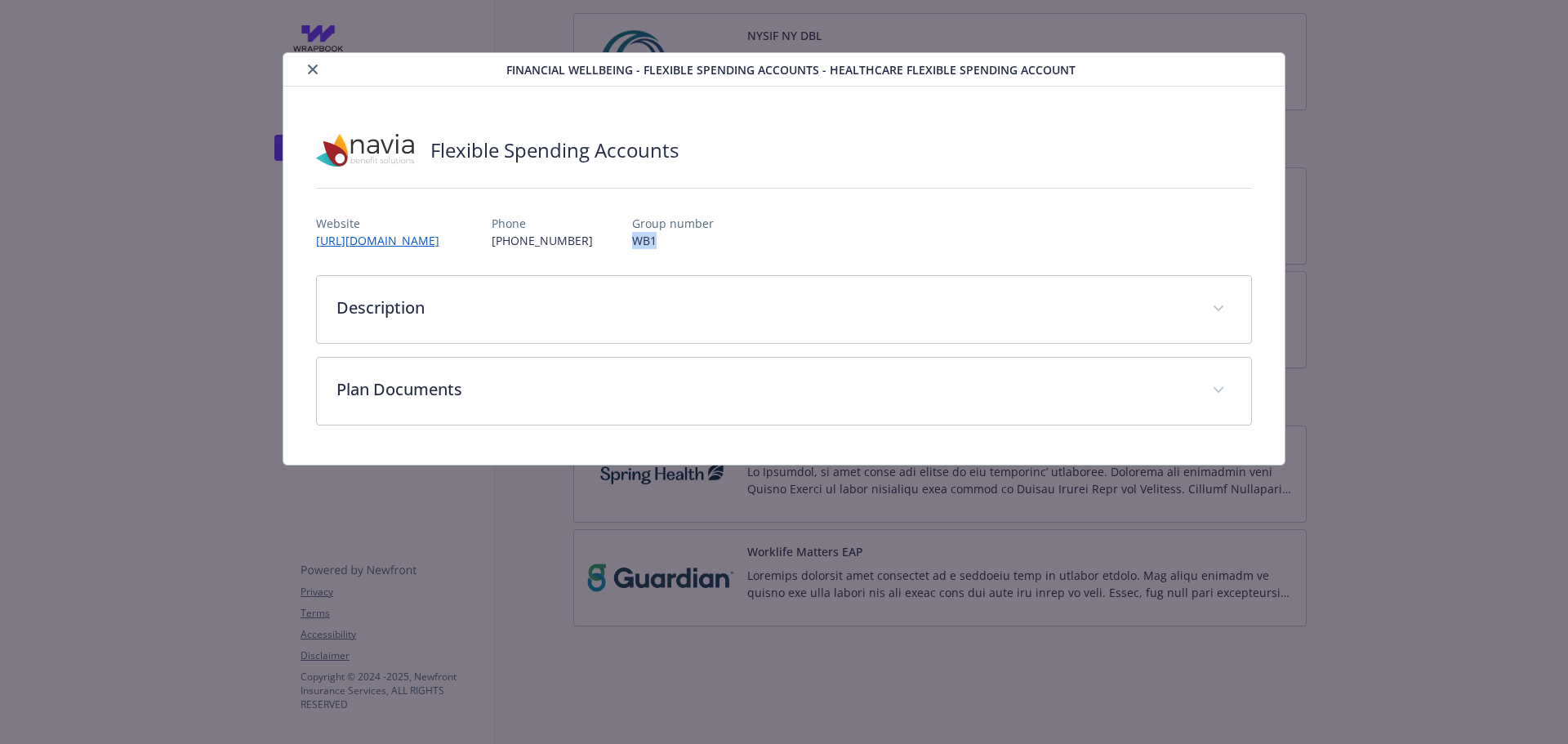
drag, startPoint x: 758, startPoint y: 241, endPoint x: 719, endPoint y: 243, distance: 39.1
click at [719, 243] on div "Website [URL][DOMAIN_NAME] Phone [PHONE_NUMBER] Group number WB1" at bounding box center [784, 225] width 937 height 47
